Goal: Task Accomplishment & Management: Manage account settings

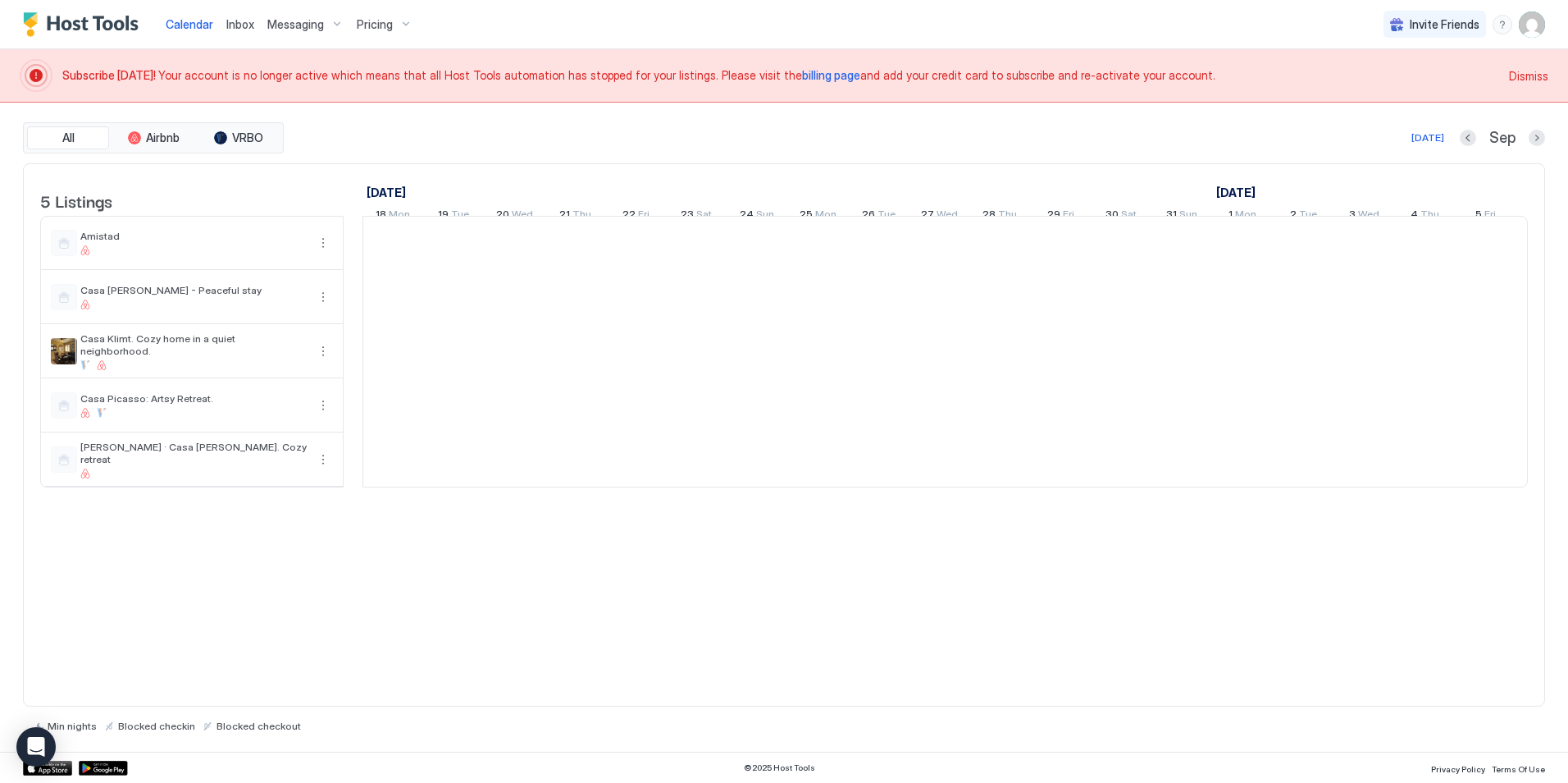
scroll to position [0, 911]
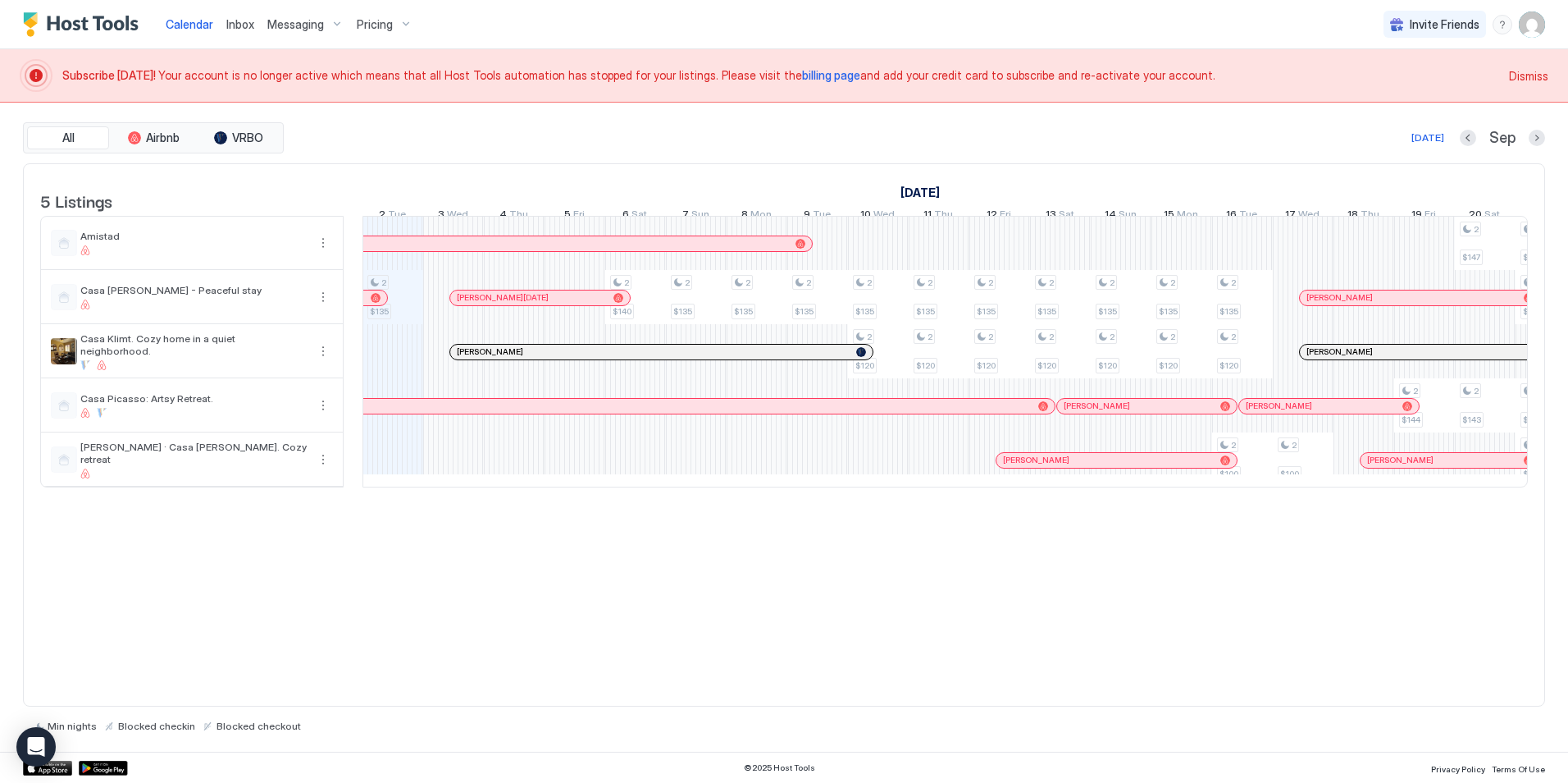
click at [802, 75] on span "billing page" at bounding box center [830, 75] width 58 height 14
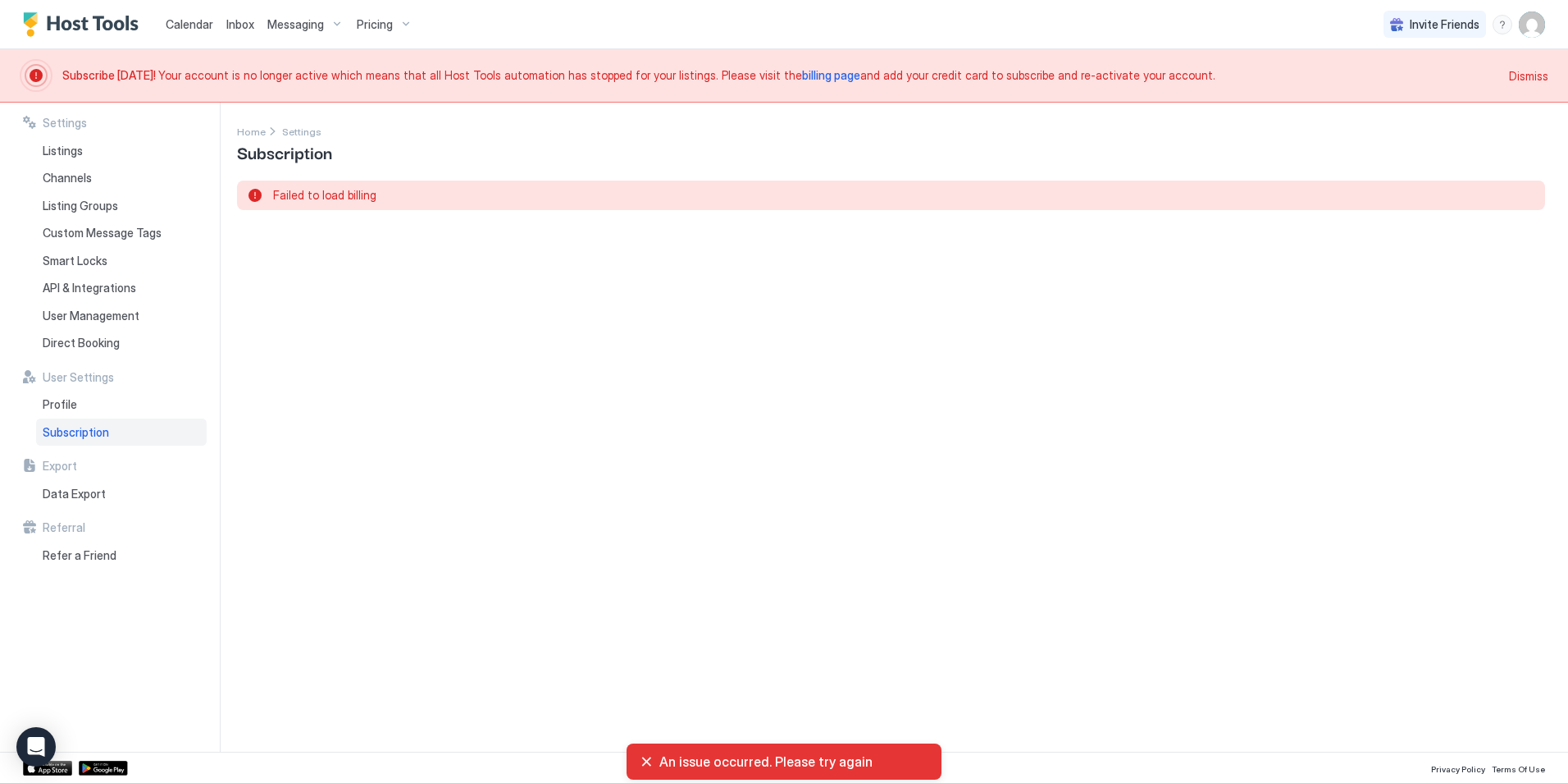
click at [93, 428] on span "Subscription" at bounding box center [75, 432] width 66 height 15
click at [802, 73] on span "billing page" at bounding box center [830, 75] width 58 height 14
click at [81, 403] on div "Profile" at bounding box center [120, 404] width 170 height 28
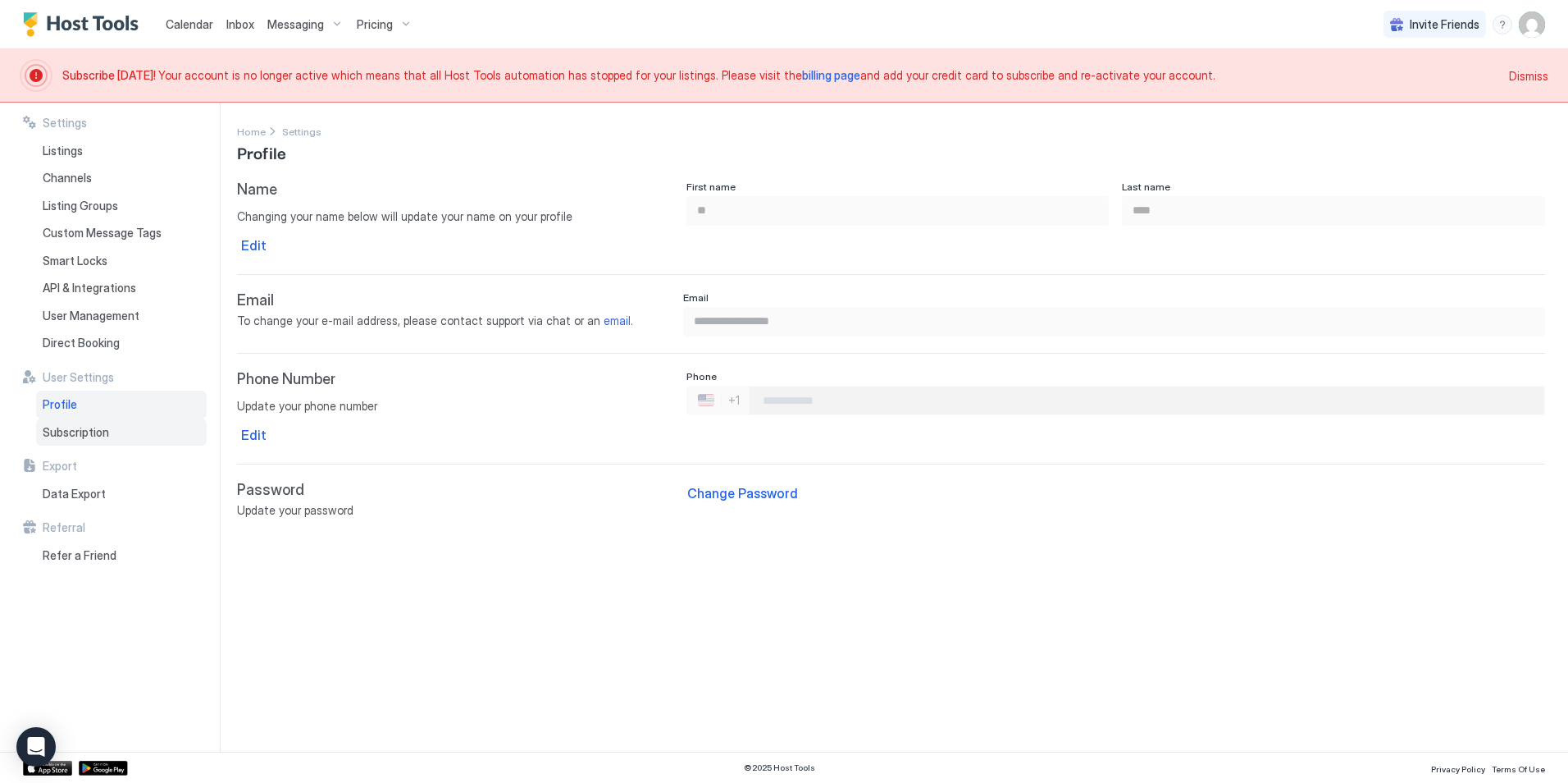
click at [114, 428] on div "Subscription" at bounding box center [120, 432] width 170 height 28
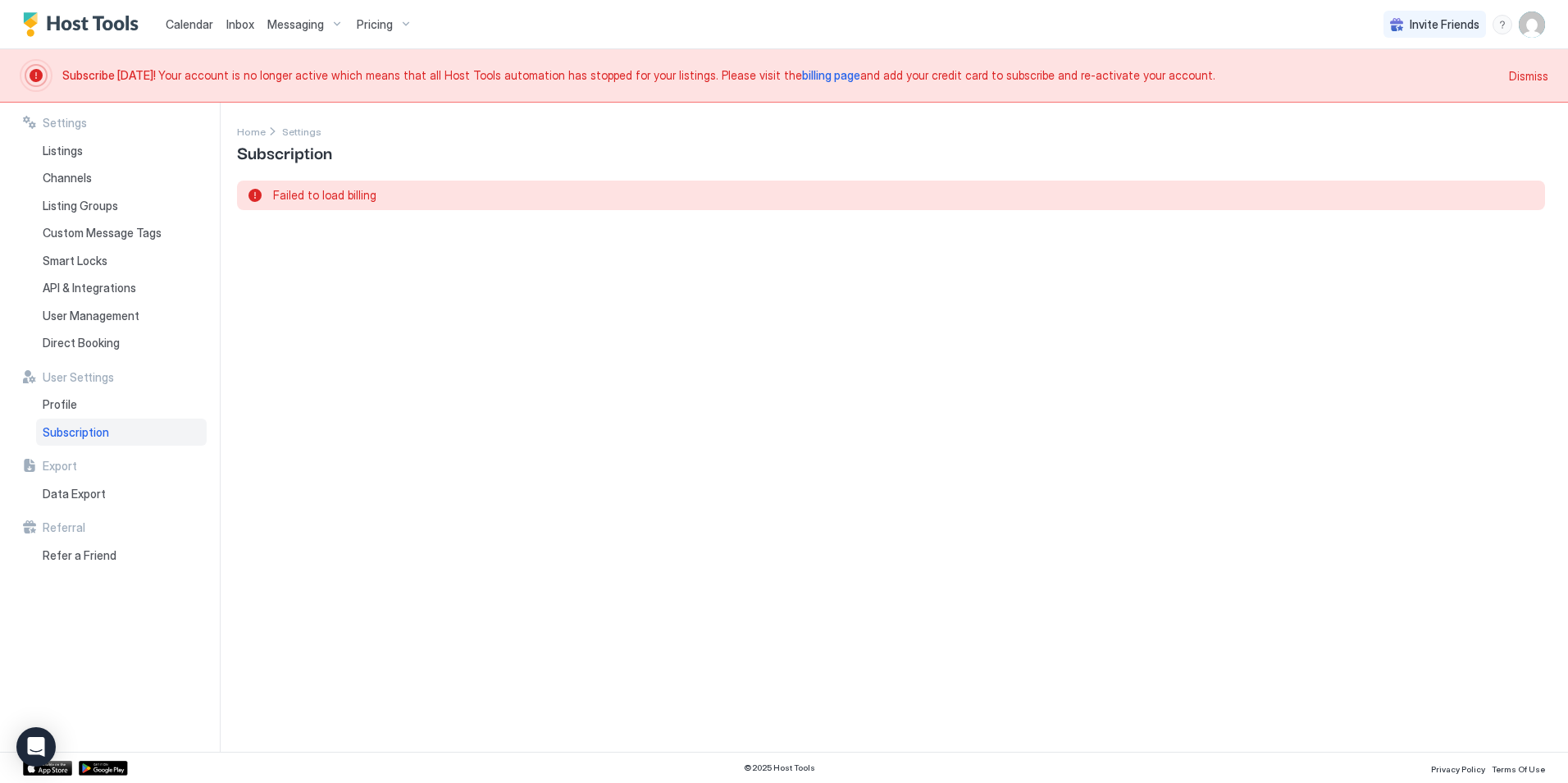
click at [802, 72] on span "billing page" at bounding box center [830, 75] width 58 height 14
click at [802, 75] on span "billing page" at bounding box center [830, 75] width 58 height 14
click at [802, 73] on span "billing page" at bounding box center [830, 75] width 58 height 14
click at [98, 178] on div "Channels" at bounding box center [120, 178] width 170 height 28
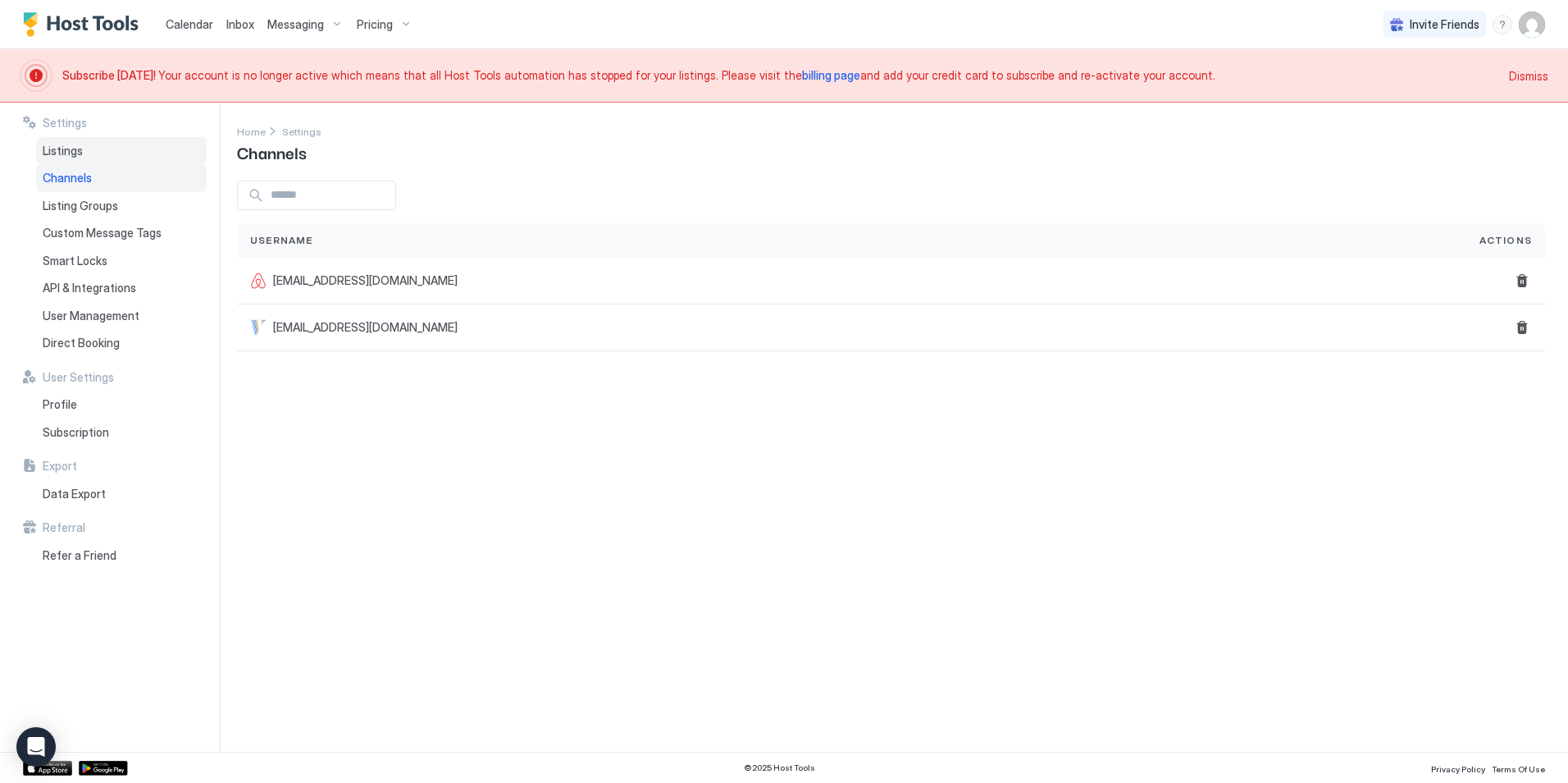
click at [102, 154] on div "Listings" at bounding box center [120, 151] width 170 height 28
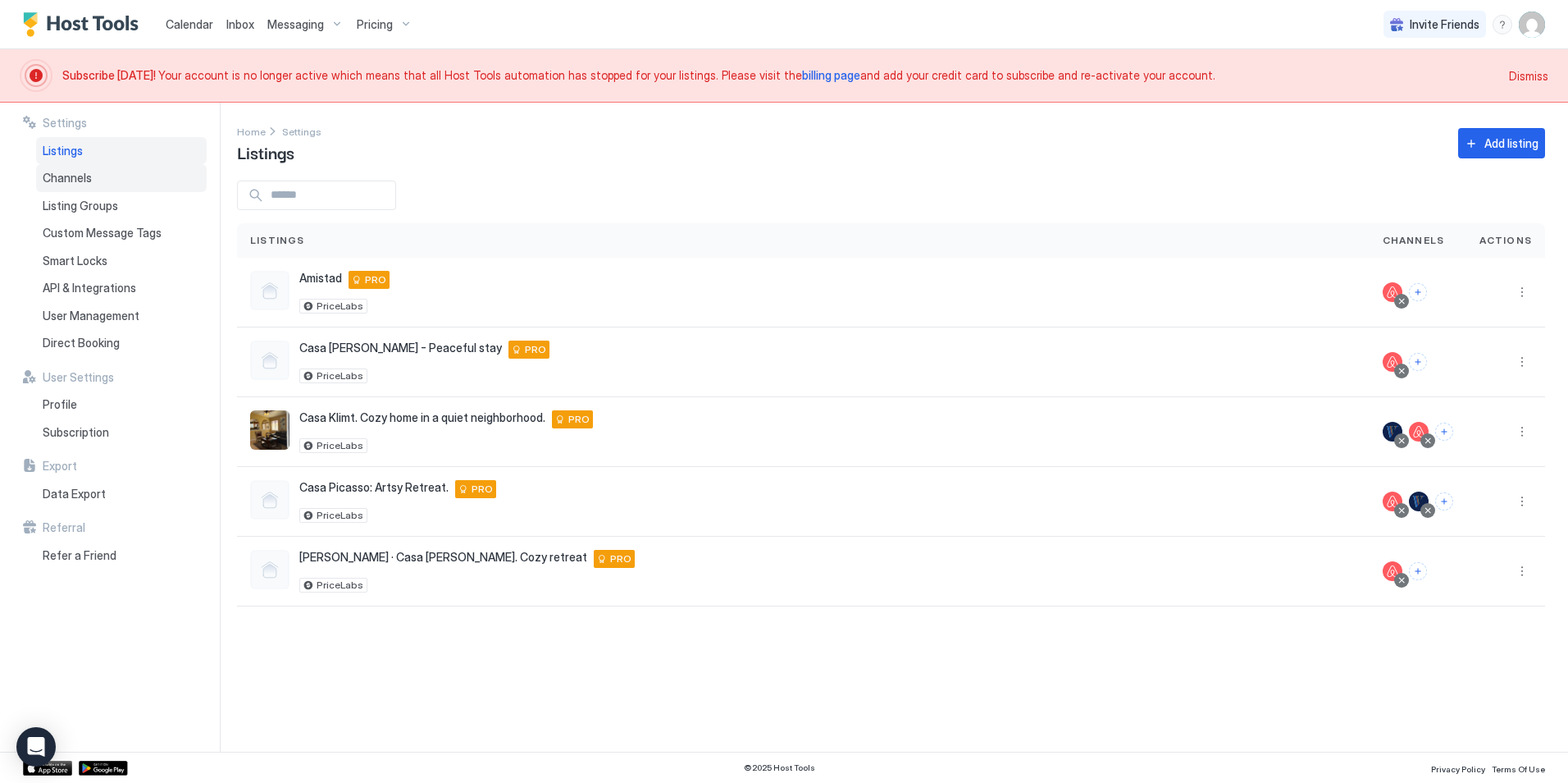
click at [106, 178] on div "Channels" at bounding box center [120, 178] width 170 height 28
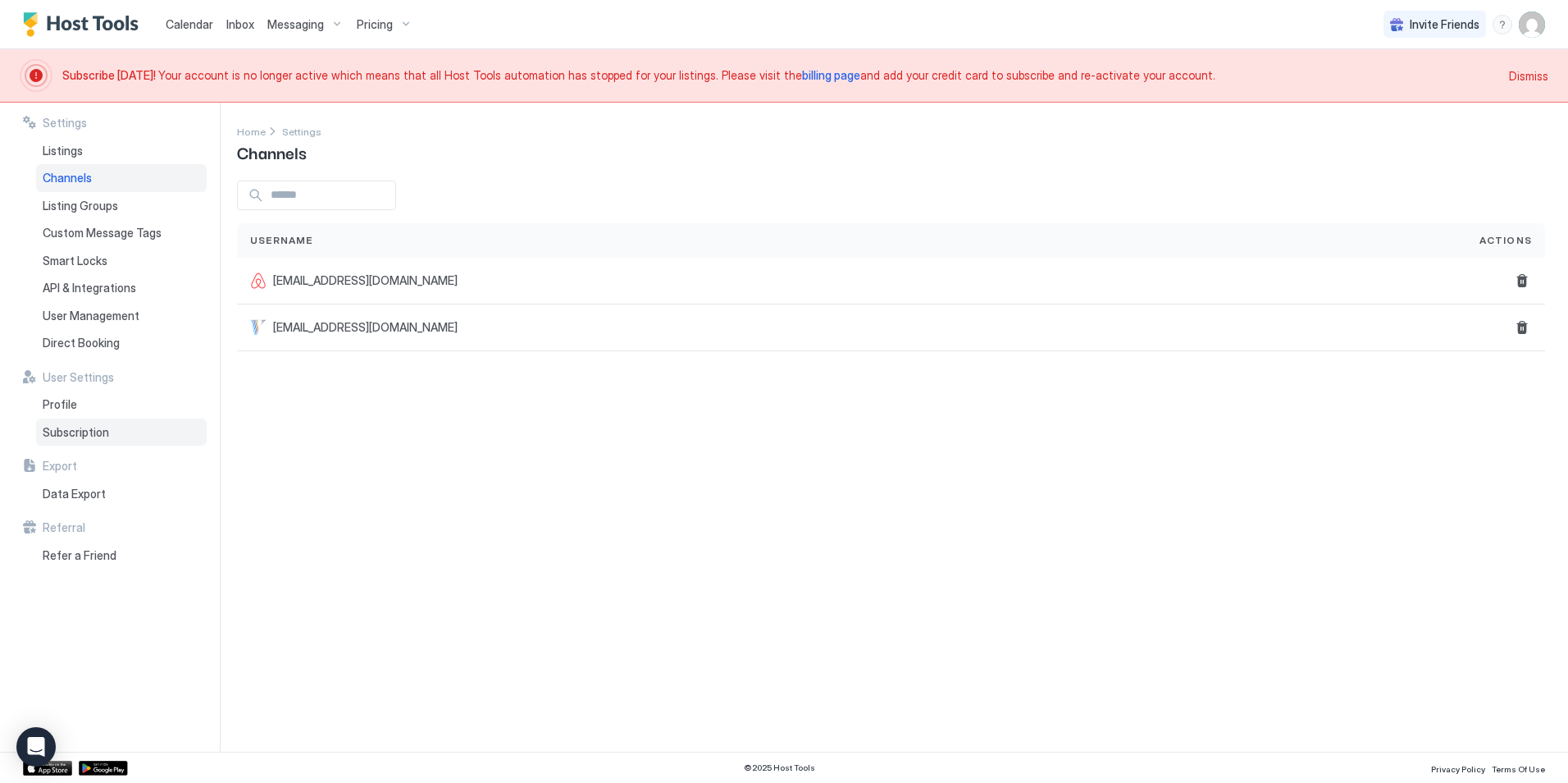
click at [85, 435] on span "Subscription" at bounding box center [75, 432] width 66 height 15
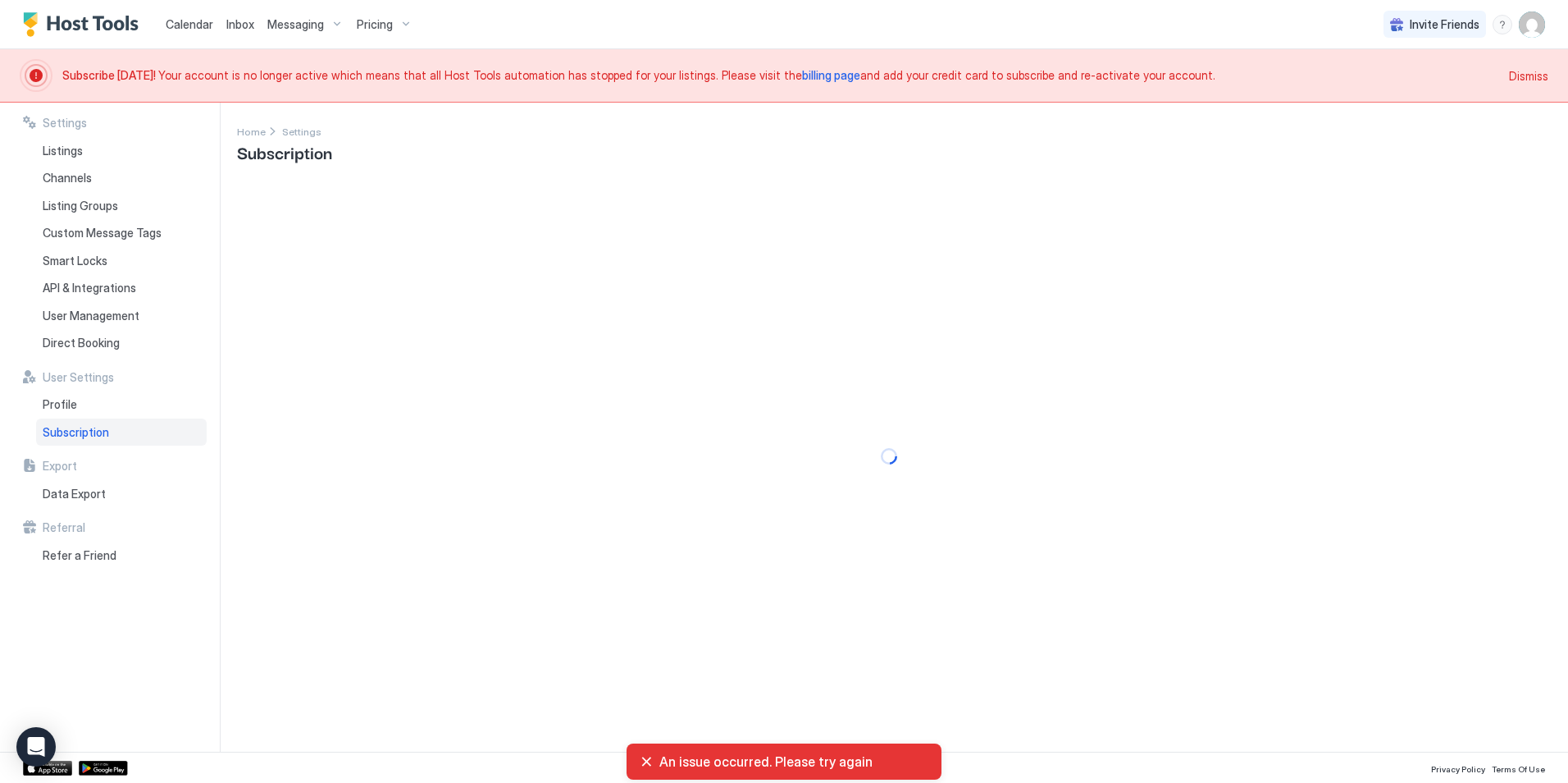
click at [802, 74] on span "billing page" at bounding box center [830, 75] width 58 height 14
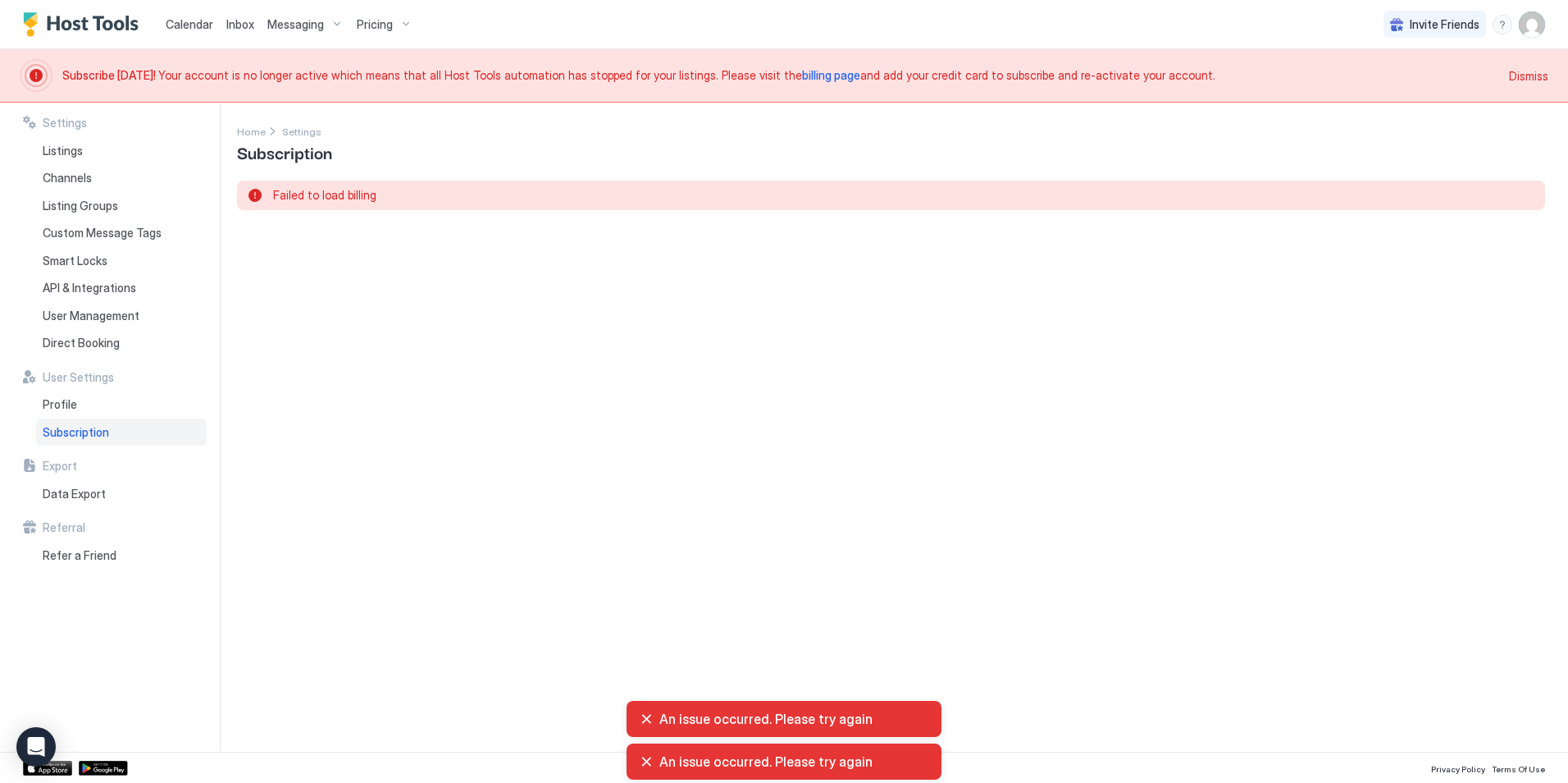
click at [802, 73] on span "billing page" at bounding box center [830, 75] width 58 height 14
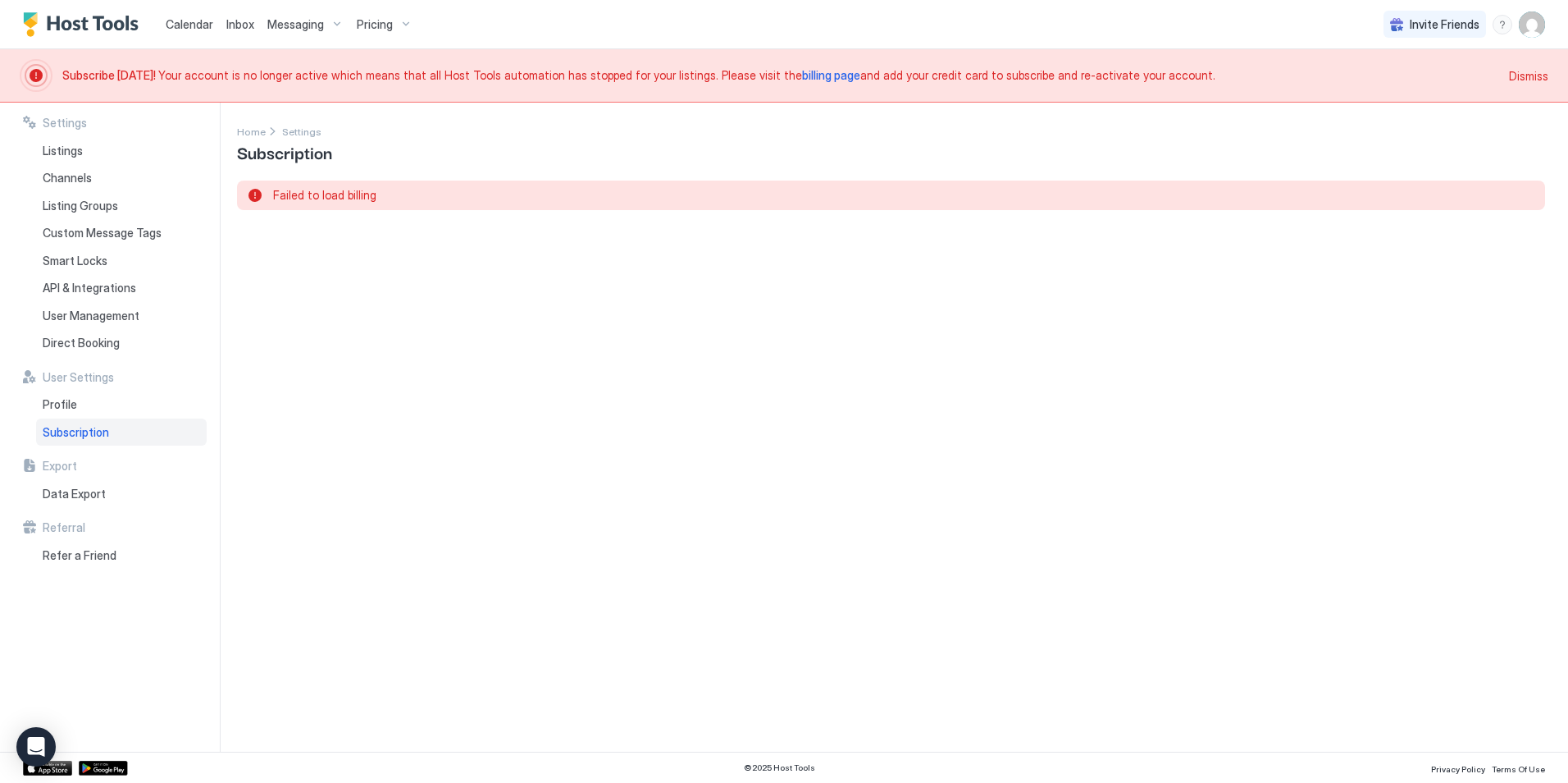
click at [802, 73] on span "billing page" at bounding box center [830, 75] width 58 height 14
click at [155, 231] on span "Custom Message Tags" at bounding box center [101, 233] width 119 height 15
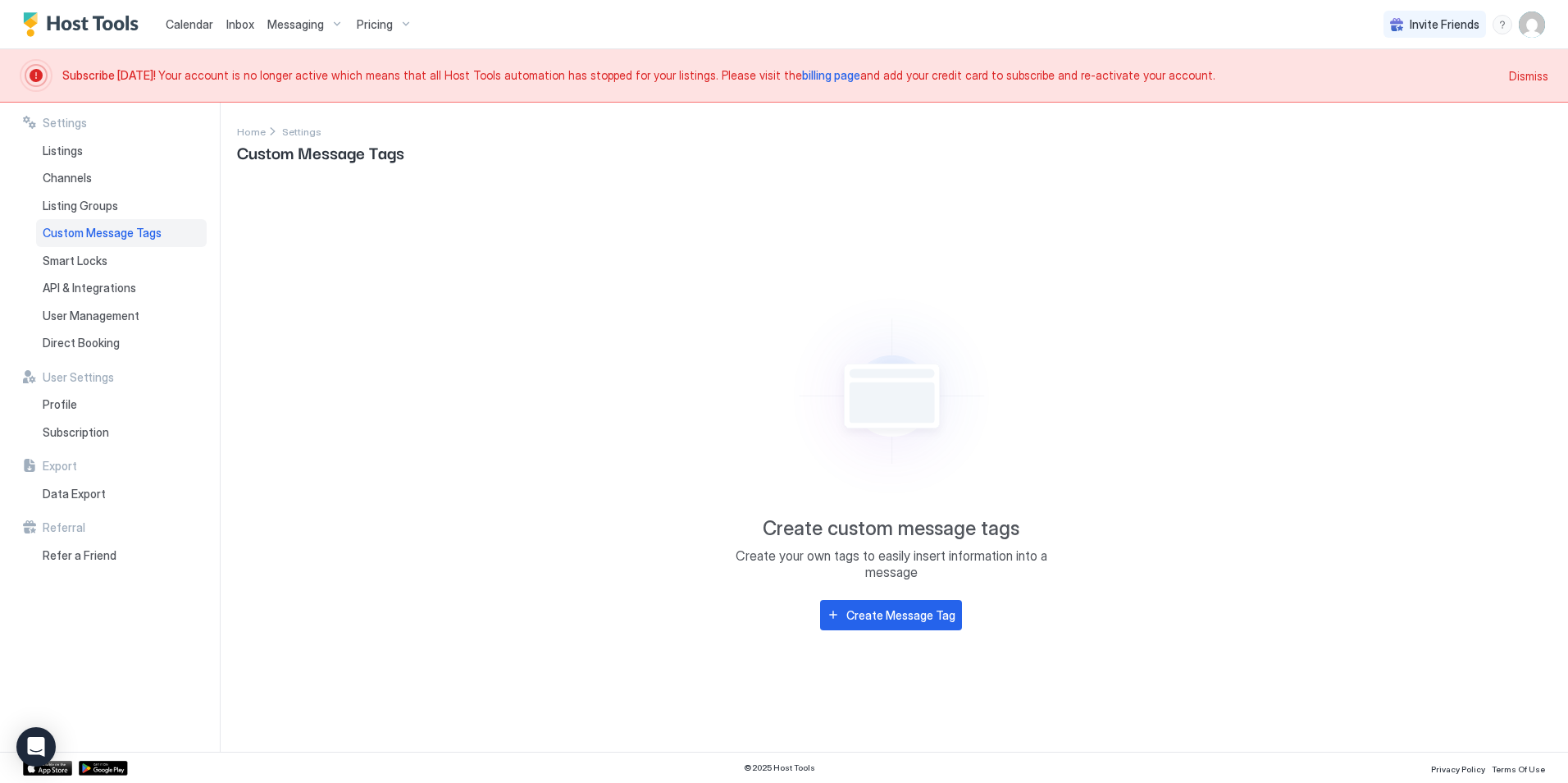
click at [193, 26] on span "Calendar" at bounding box center [189, 24] width 48 height 14
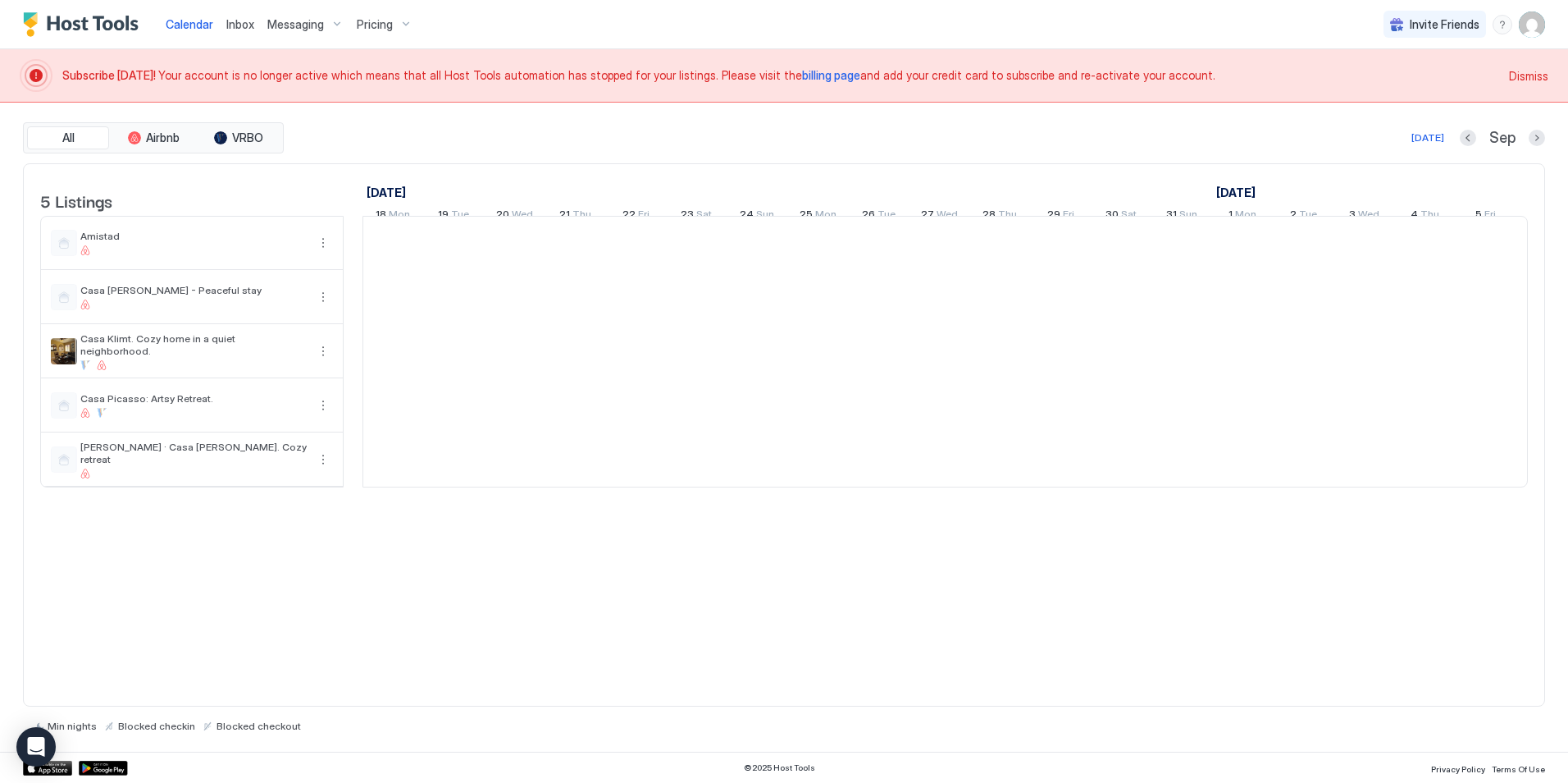
scroll to position [0, 911]
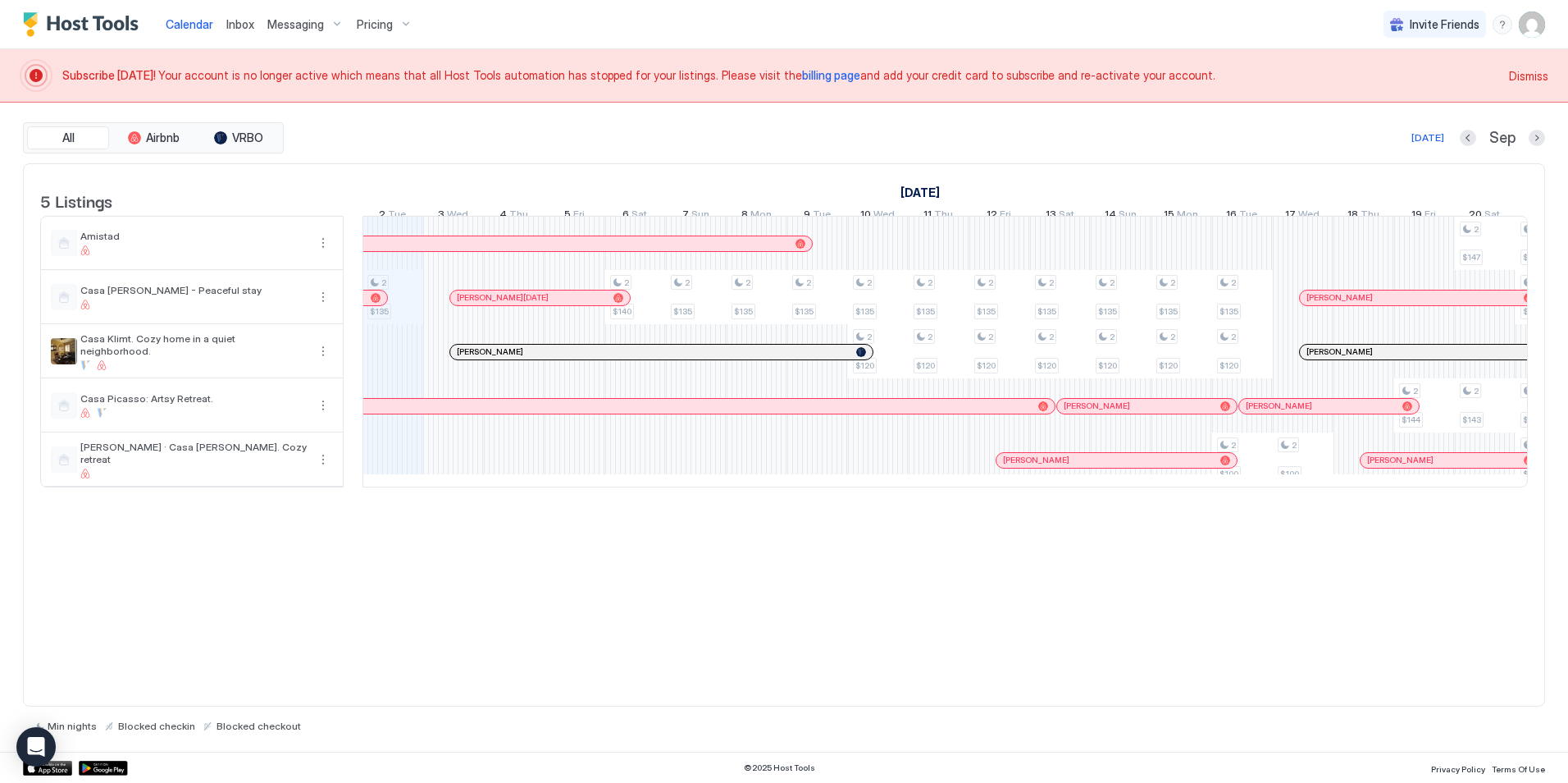
click at [231, 26] on span "Inbox" at bounding box center [240, 24] width 28 height 14
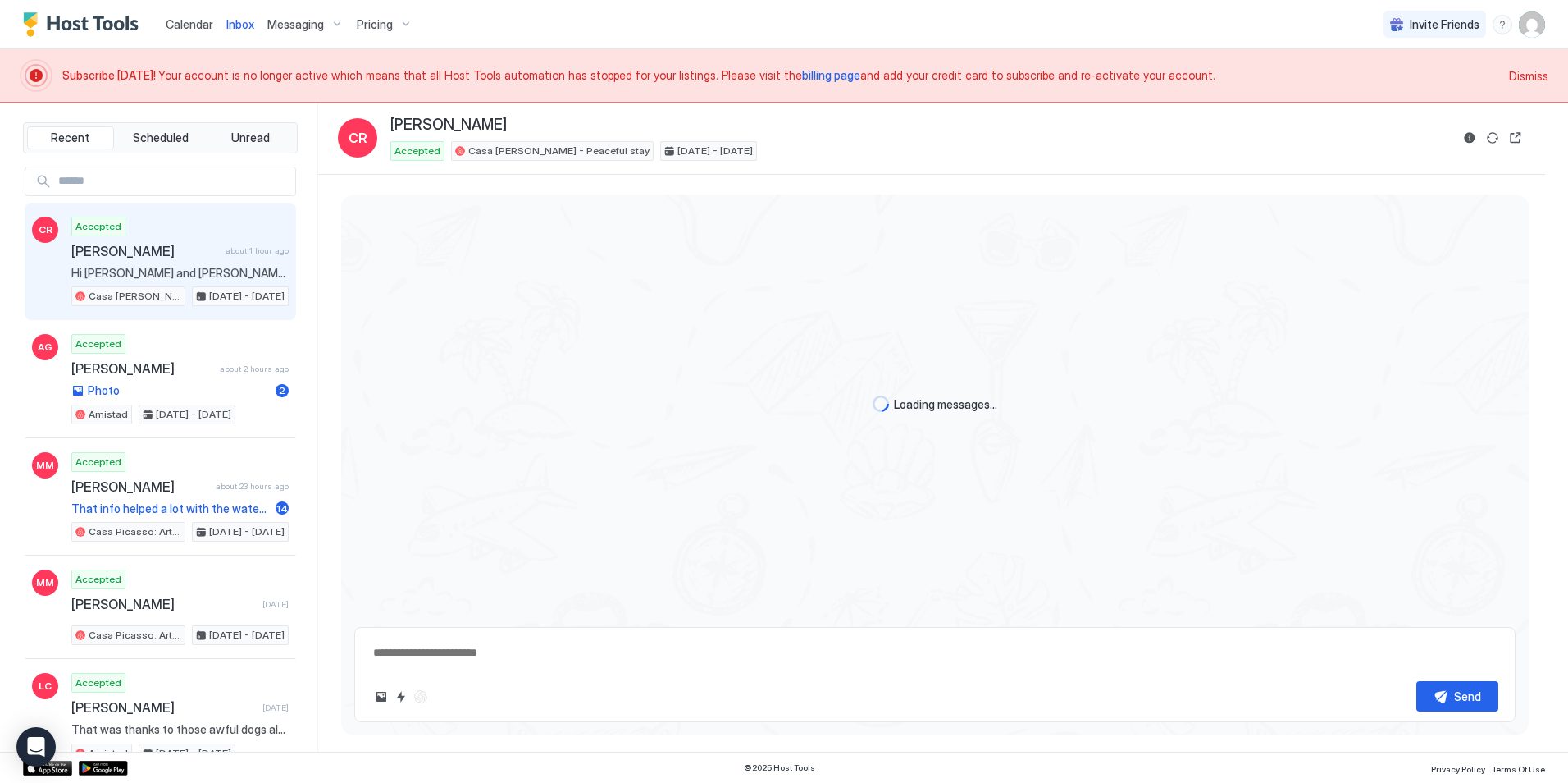
click at [363, 25] on span "Pricing" at bounding box center [374, 25] width 36 height 15
type textarea "*"
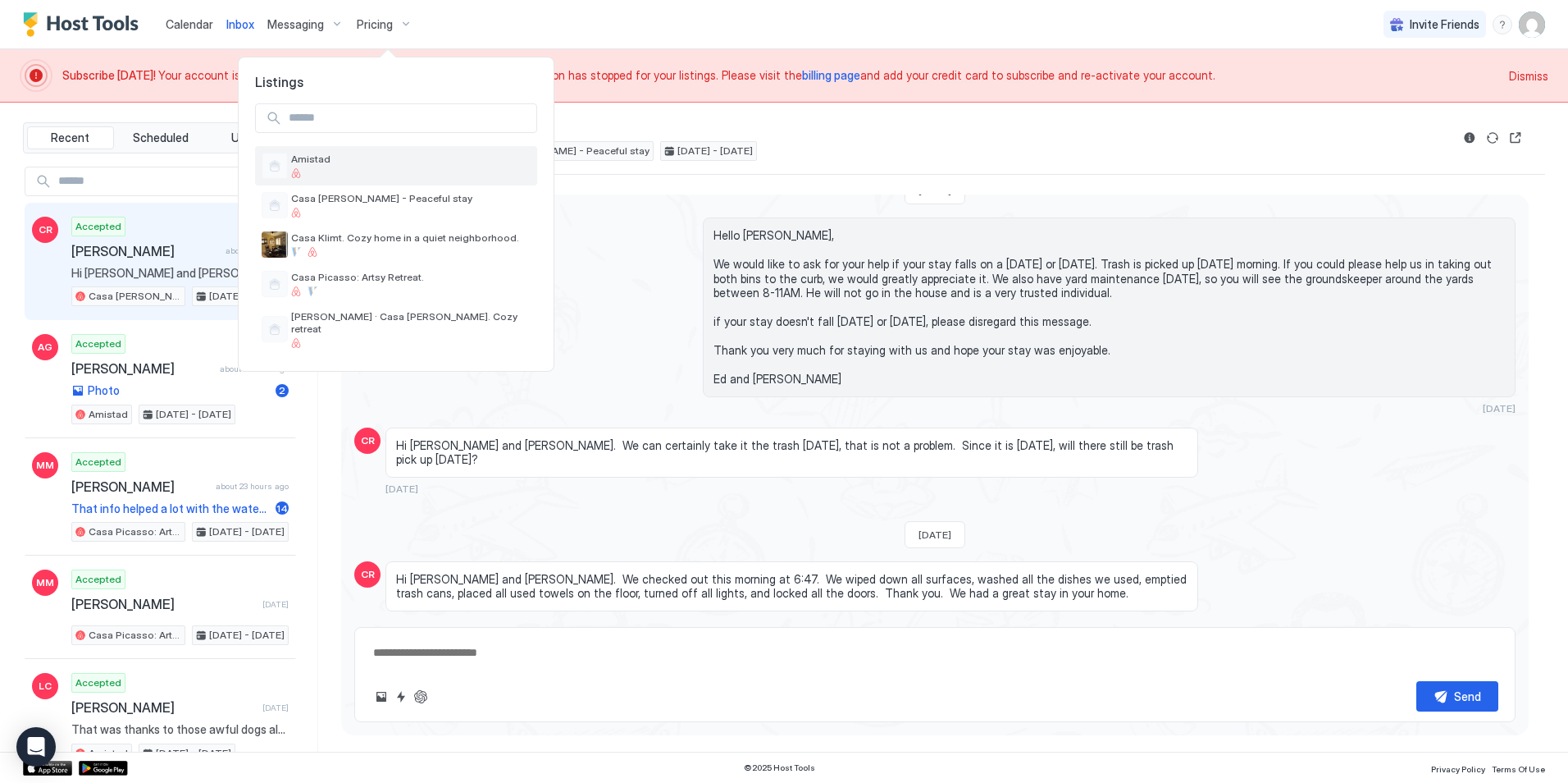
click at [323, 158] on span "Amistad" at bounding box center [411, 158] width 239 height 12
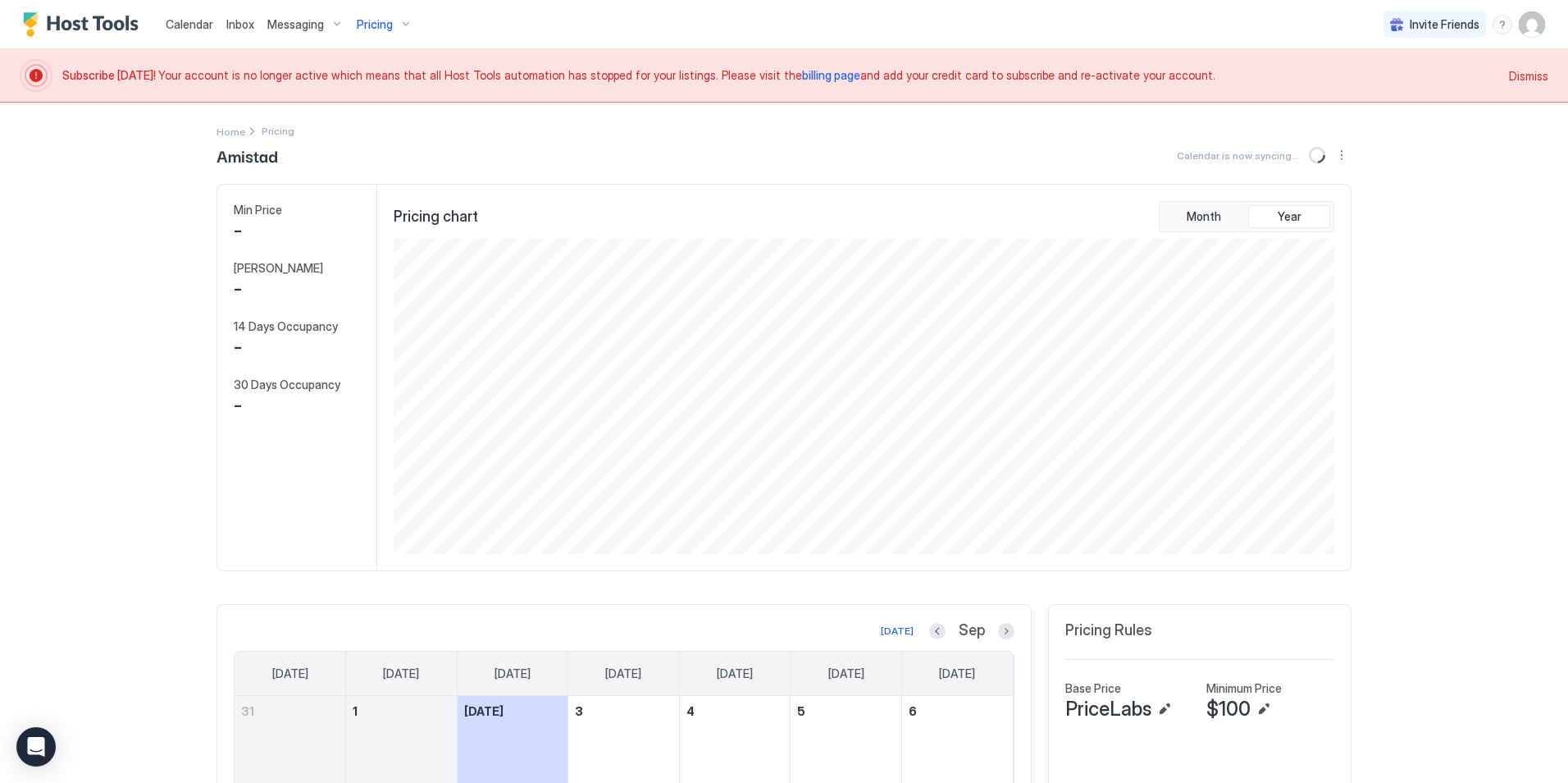
scroll to position [315, 944]
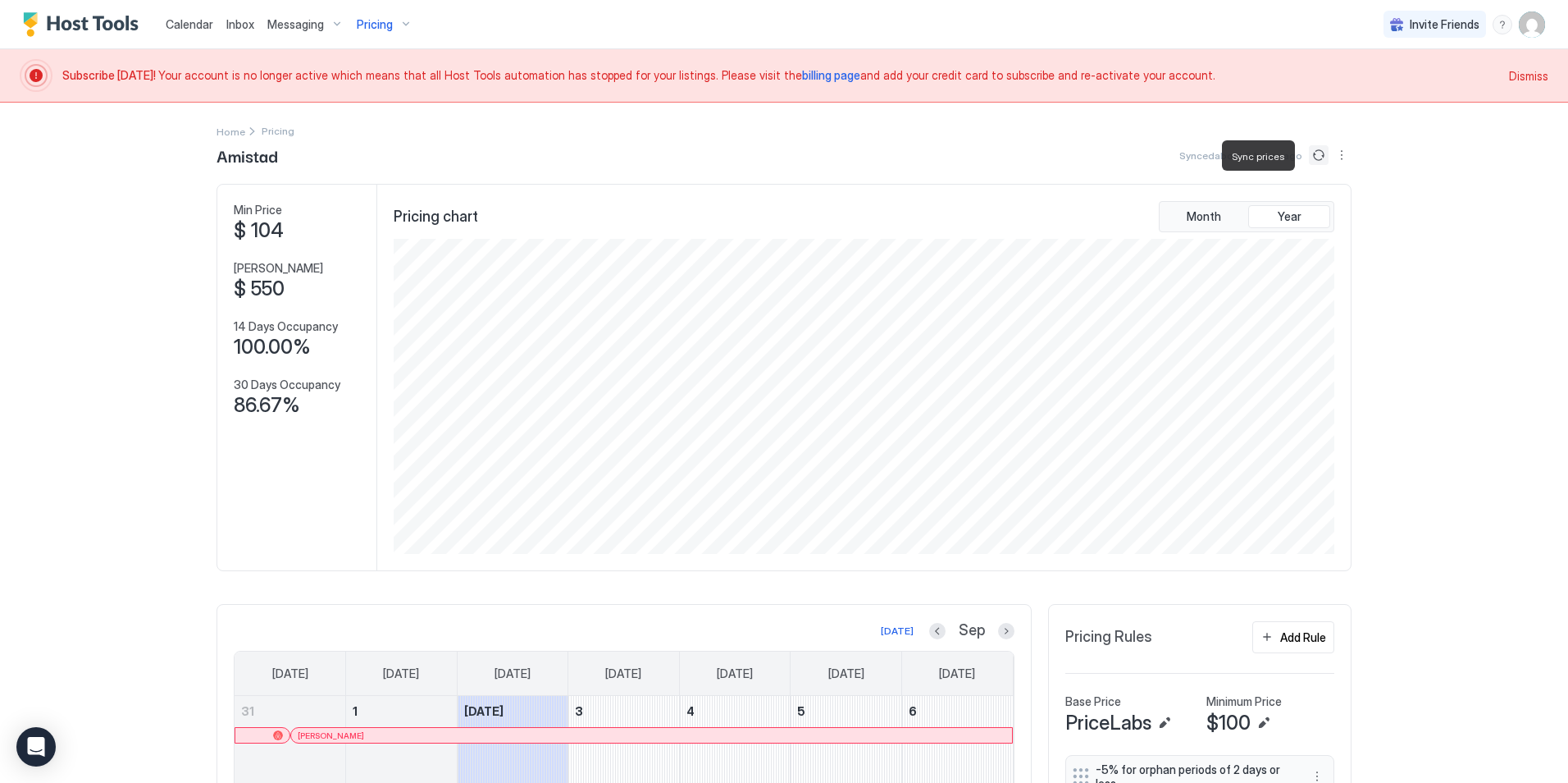
click at [1317, 155] on button "Sync prices" at bounding box center [1318, 155] width 19 height 19
click at [1444, 187] on div "Calendar Inbox Messaging Pricing Invite Friends EL Subscribe [DATE]! Your accou…" at bounding box center [784, 391] width 1568 height 783
click at [1527, 27] on img "User profile" at bounding box center [1531, 24] width 27 height 27
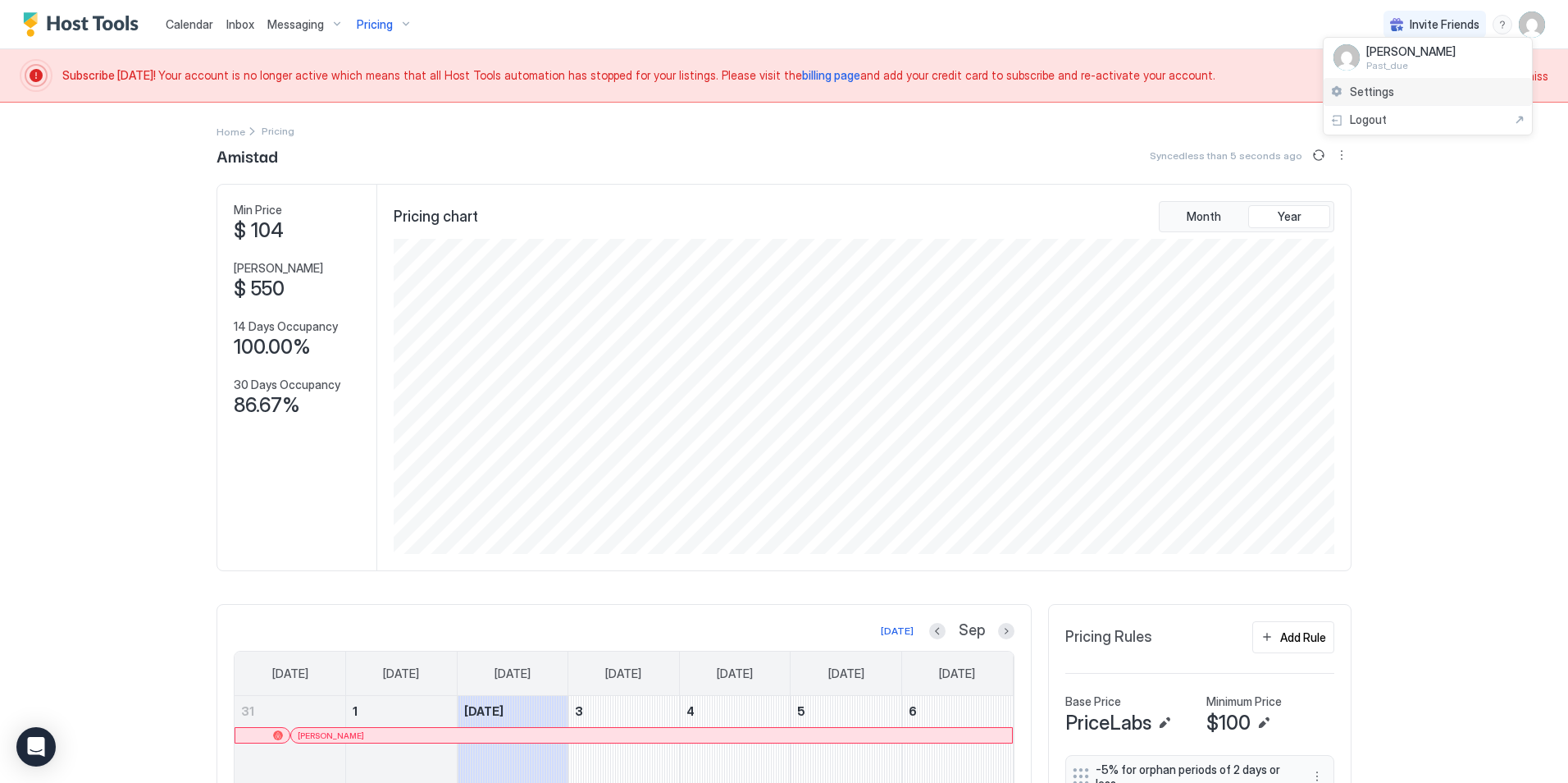
click at [1363, 93] on span "Settings" at bounding box center [1372, 92] width 44 height 15
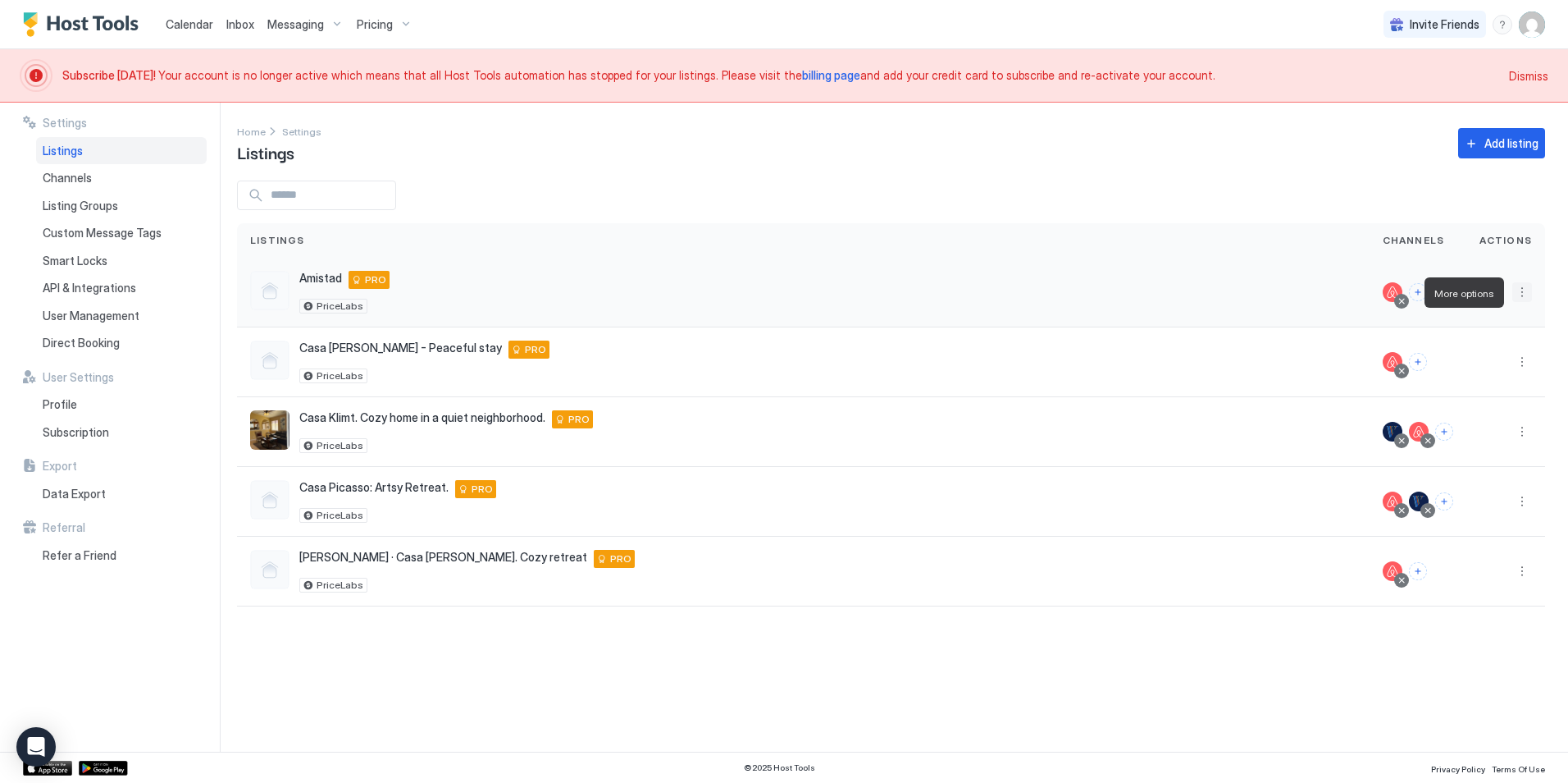
click at [1515, 292] on button "More options" at bounding box center [1521, 292] width 19 height 19
click at [1485, 341] on div "Pricing" at bounding box center [1480, 342] width 112 height 27
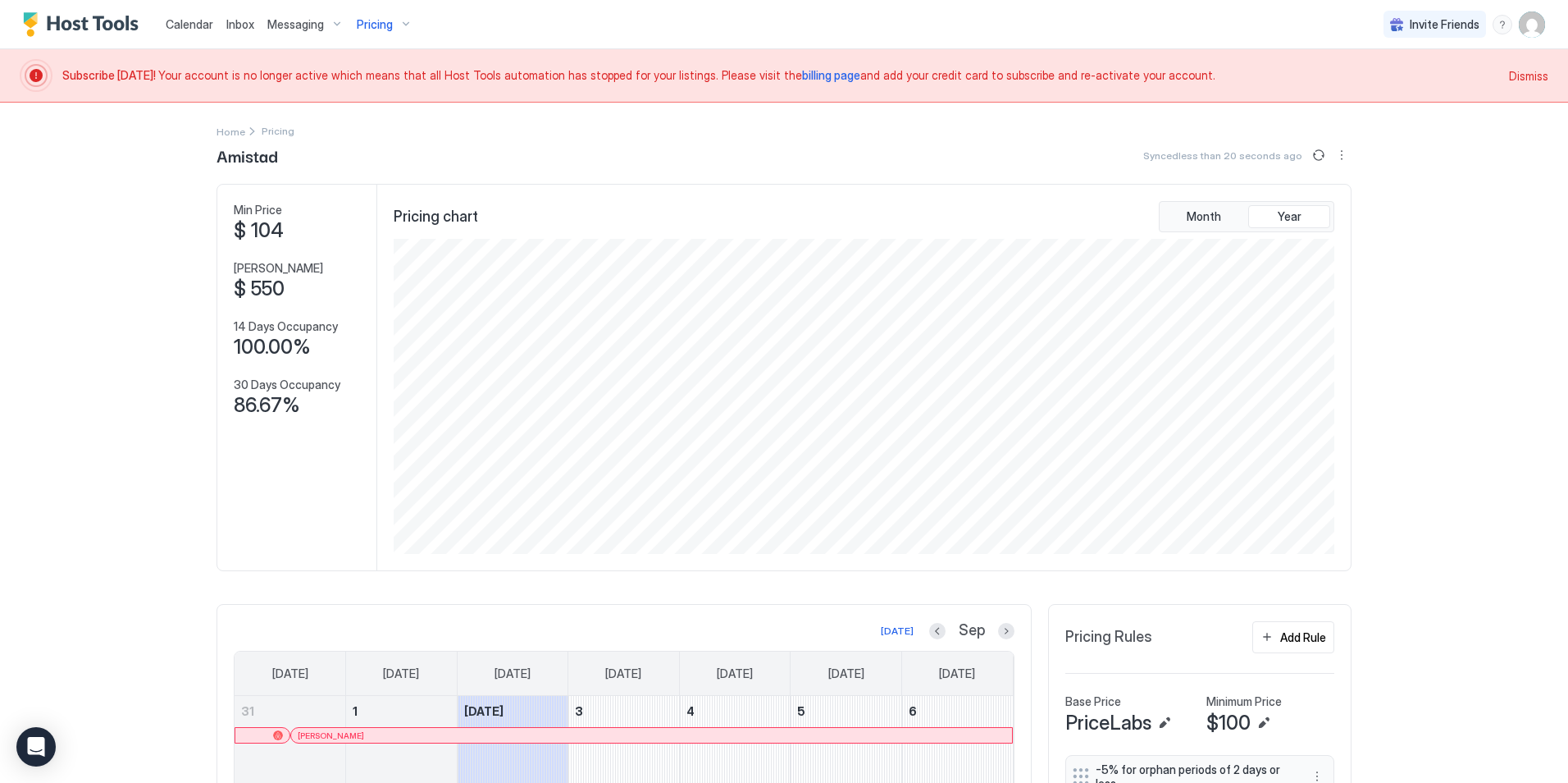
click at [802, 74] on span "billing page" at bounding box center [830, 75] width 58 height 14
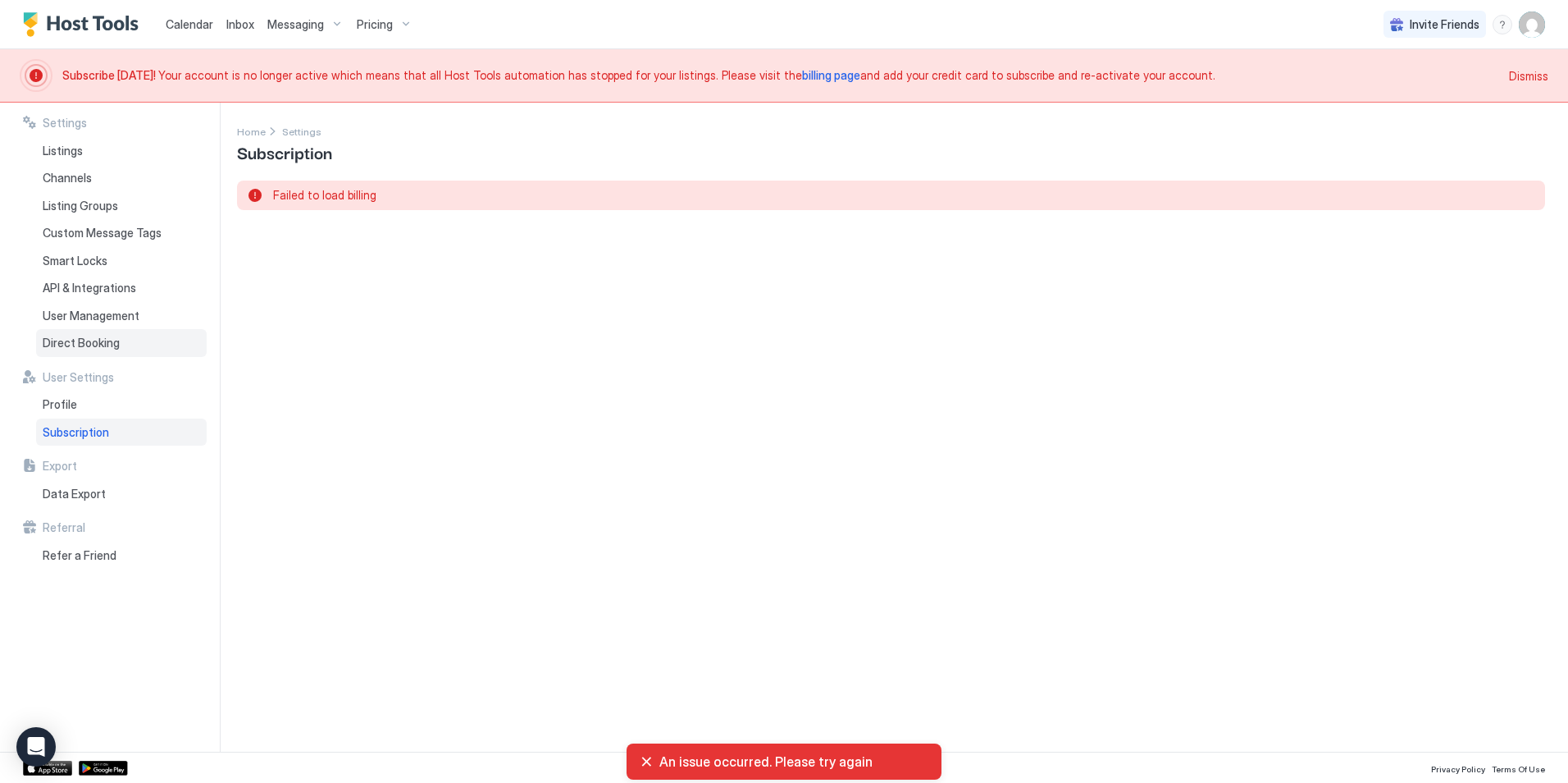
click at [82, 341] on span "Direct Booking" at bounding box center [81, 343] width 77 height 15
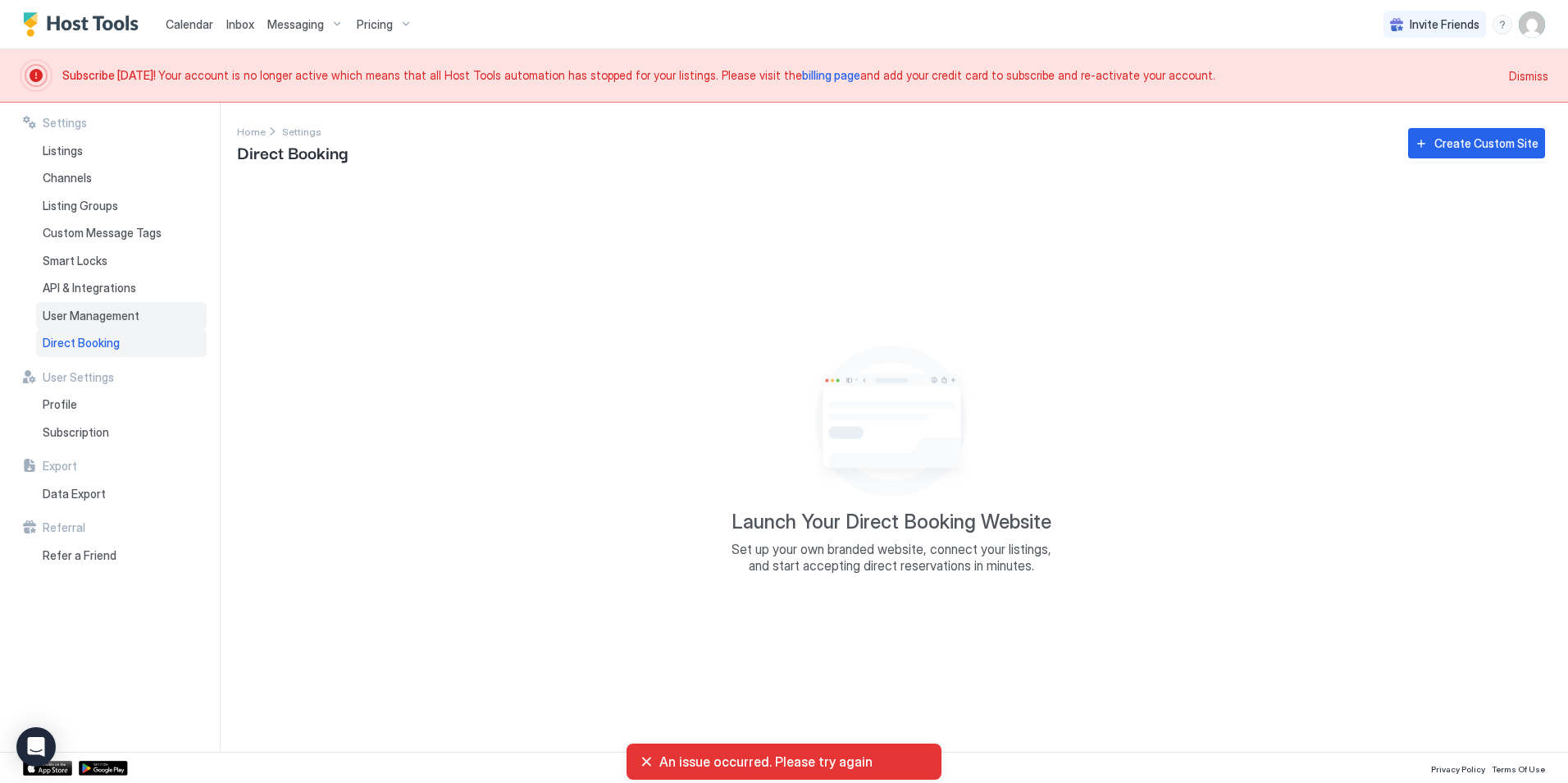
click at [91, 315] on span "User Management" at bounding box center [90, 316] width 97 height 15
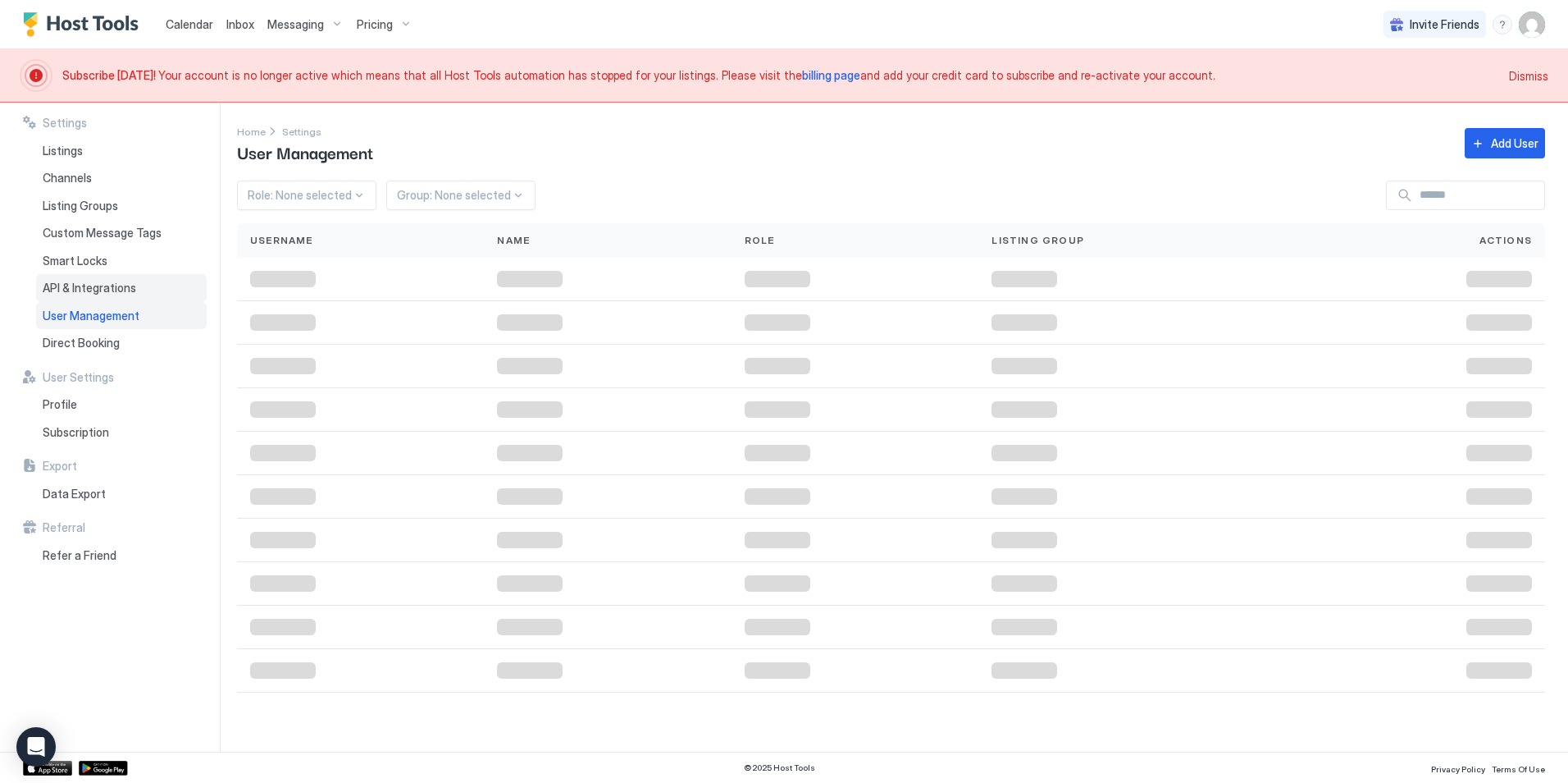
click at [91, 281] on span "API & Integrations" at bounding box center [89, 288] width 94 height 15
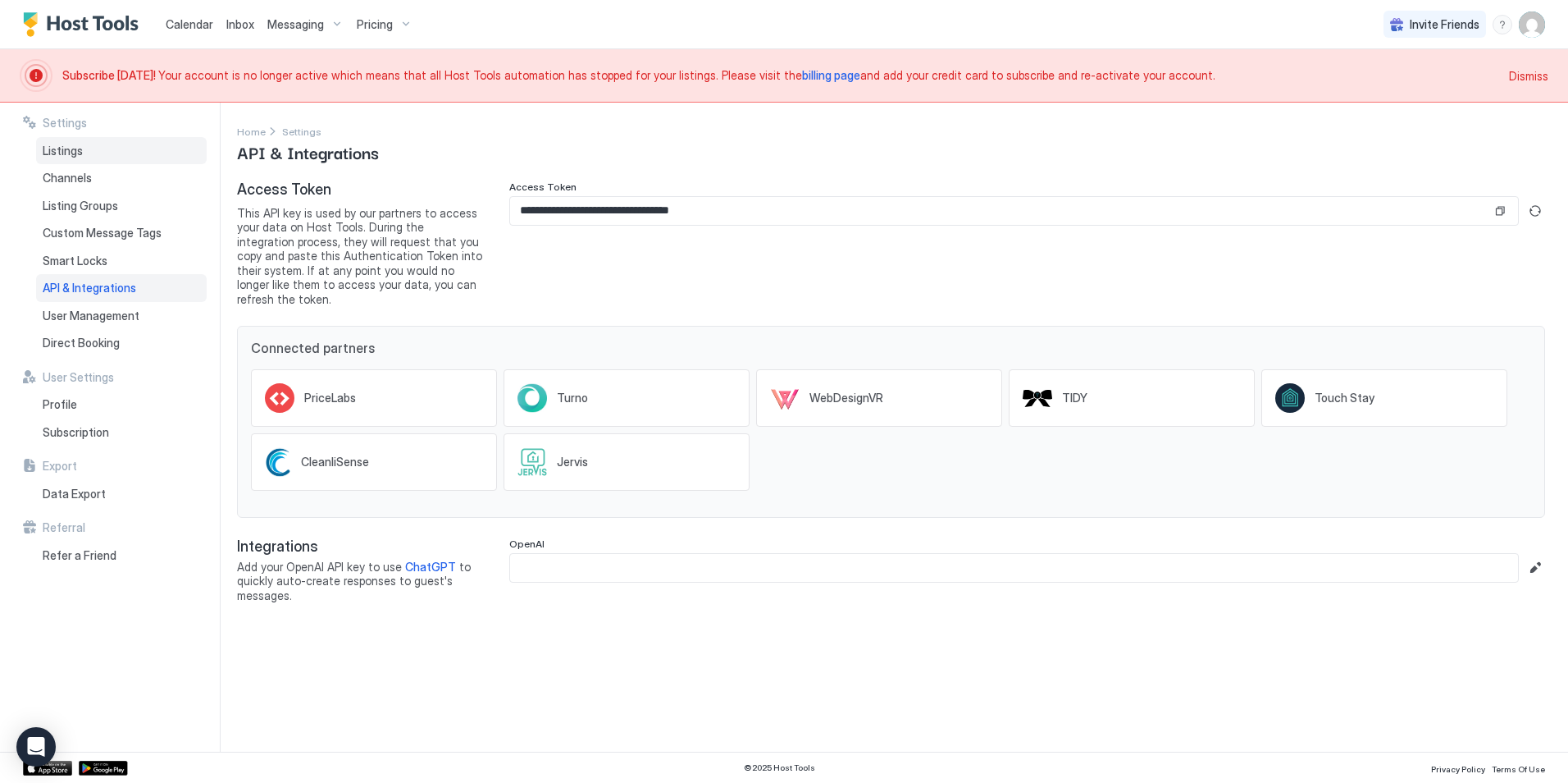
click at [74, 153] on span "Listings" at bounding box center [63, 151] width 40 height 15
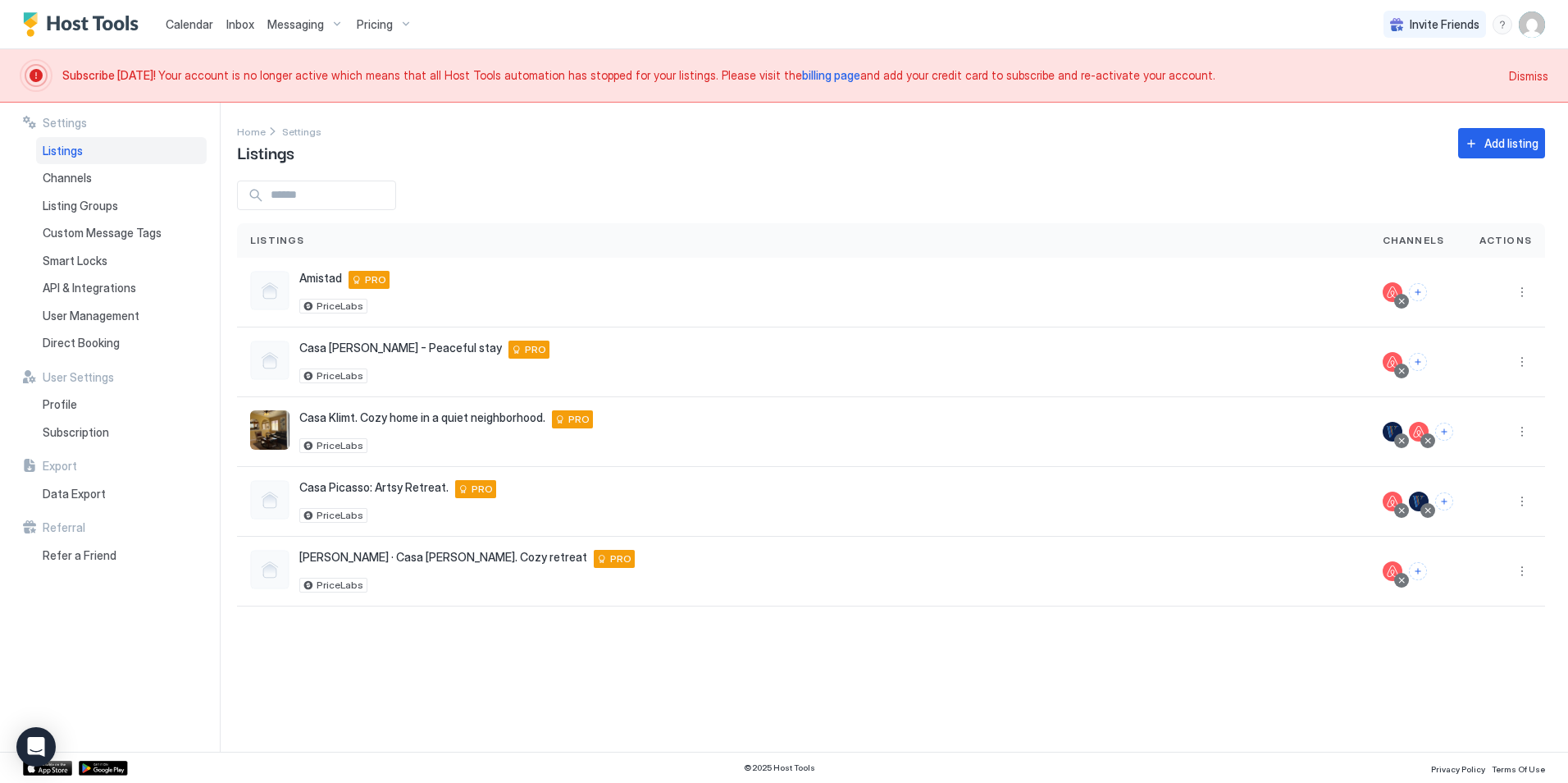
click at [1530, 34] on img "User profile" at bounding box center [1531, 24] width 27 height 27
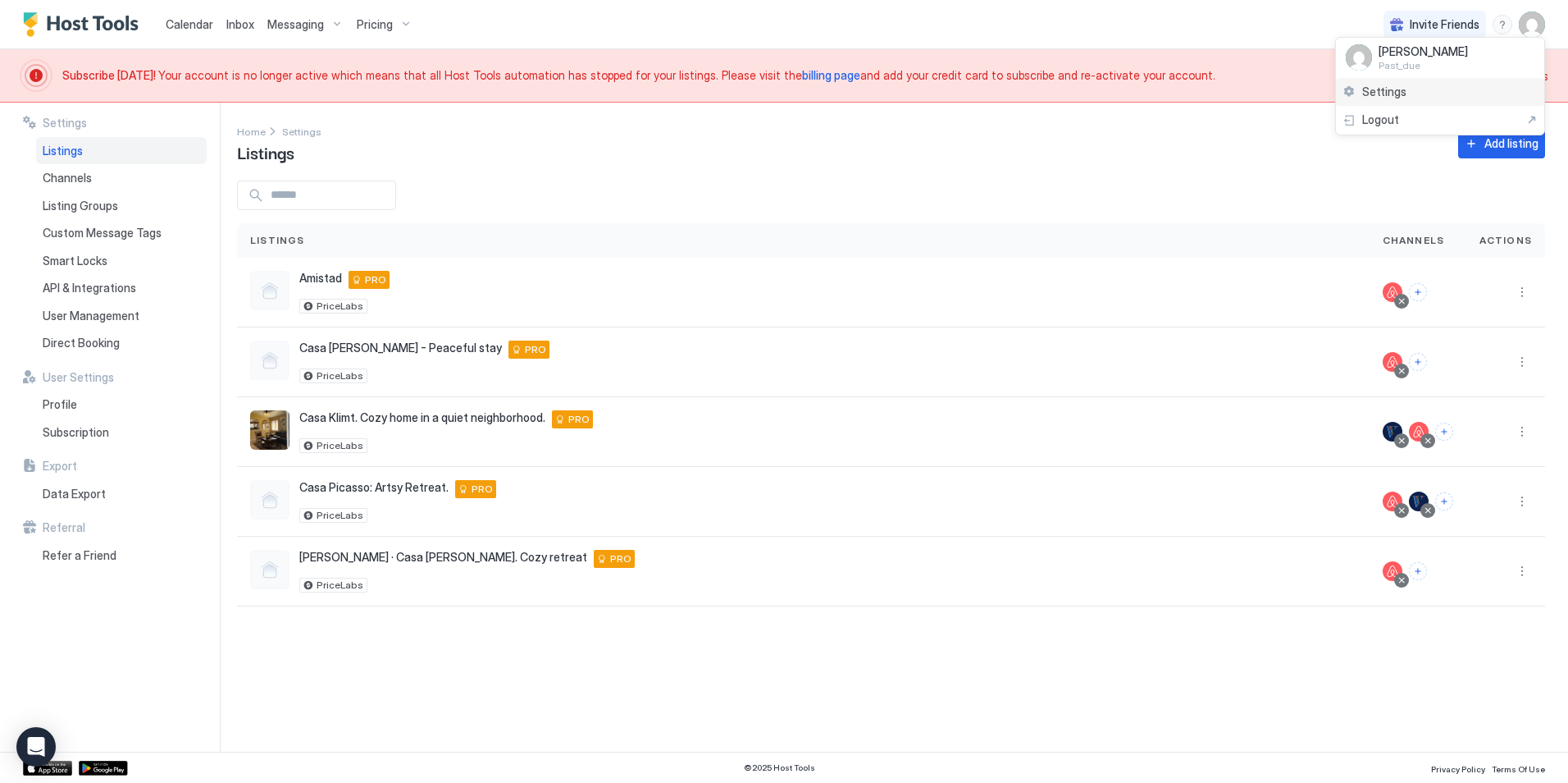
click at [1387, 90] on span "Settings" at bounding box center [1384, 92] width 44 height 15
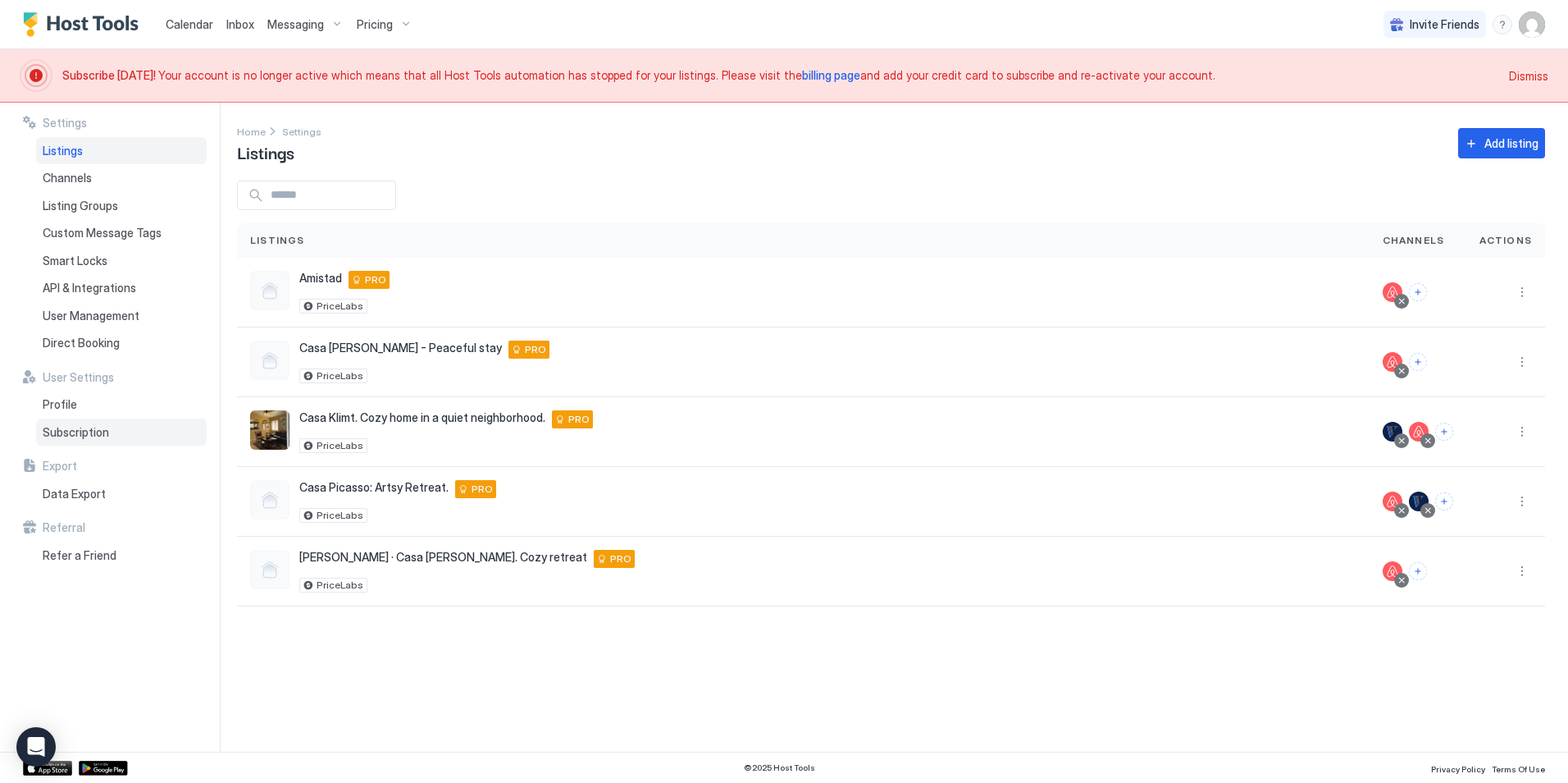
click at [86, 439] on div "Subscription" at bounding box center [120, 432] width 170 height 28
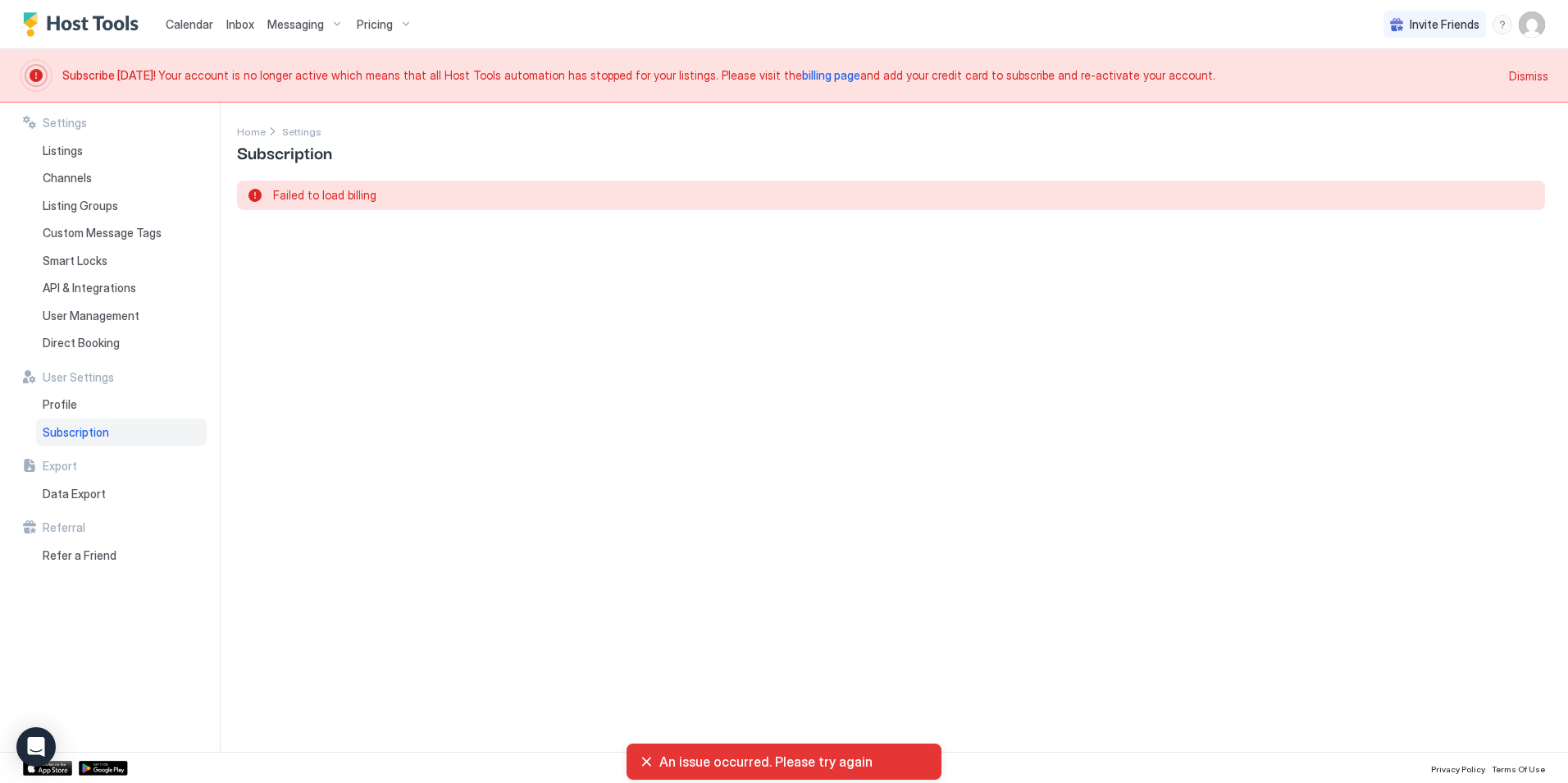
click at [427, 399] on div "Settings Home Settings Subscription Failed to load billing" at bounding box center [891, 427] width 1308 height 610
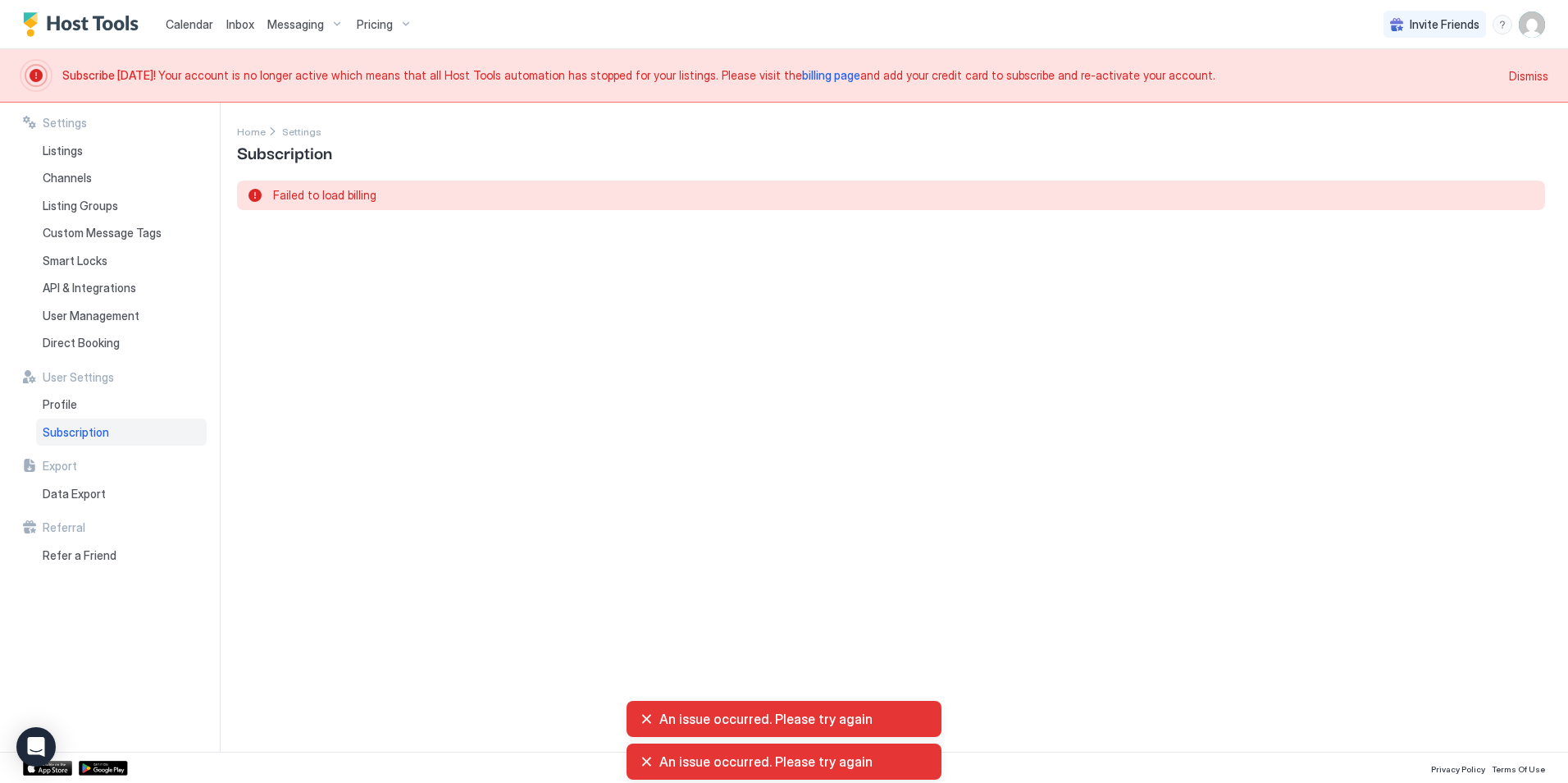
click at [802, 79] on span "billing page" at bounding box center [830, 75] width 58 height 14
